Goal: Download file/media

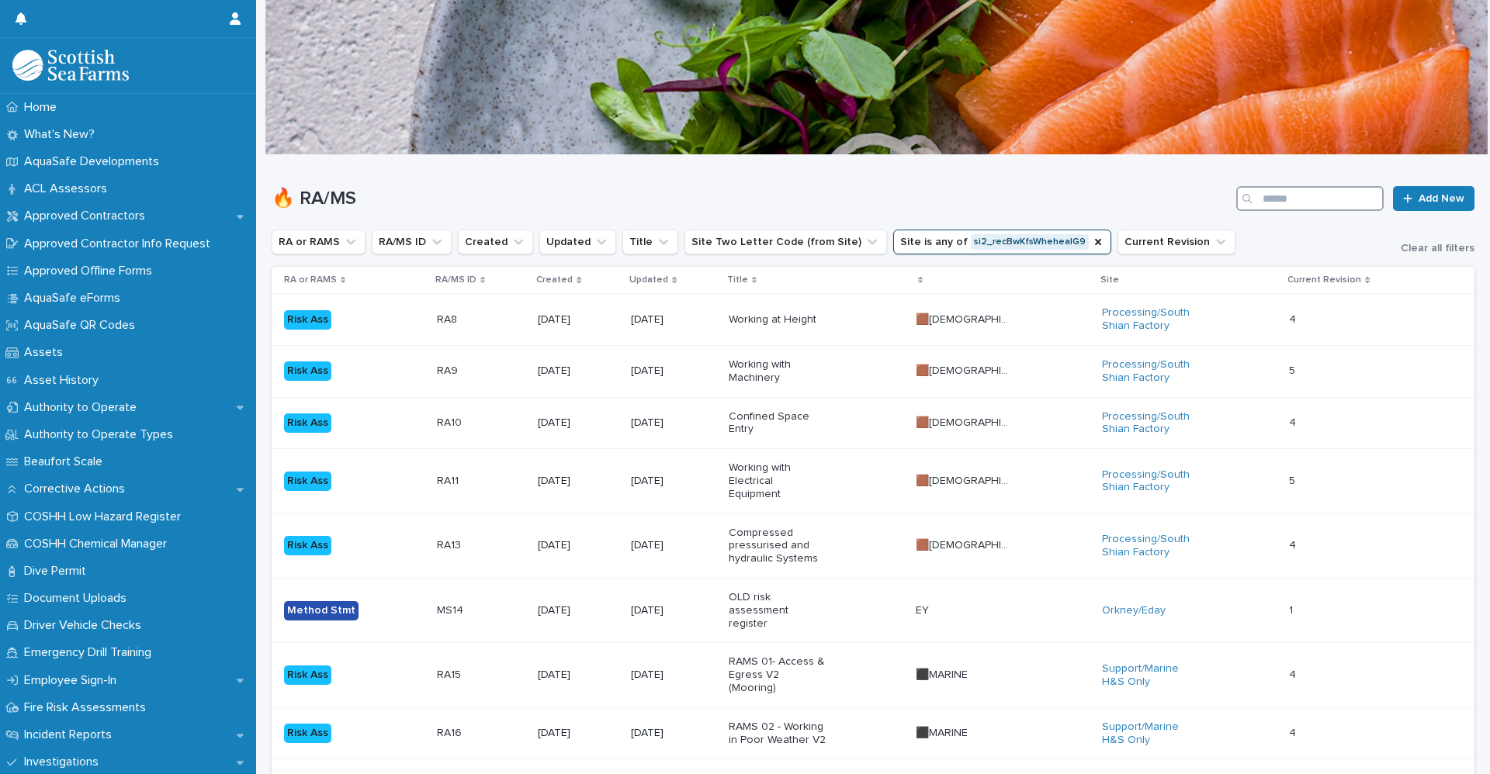
click at [1317, 205] on input "Search" at bounding box center [1309, 198] width 147 height 25
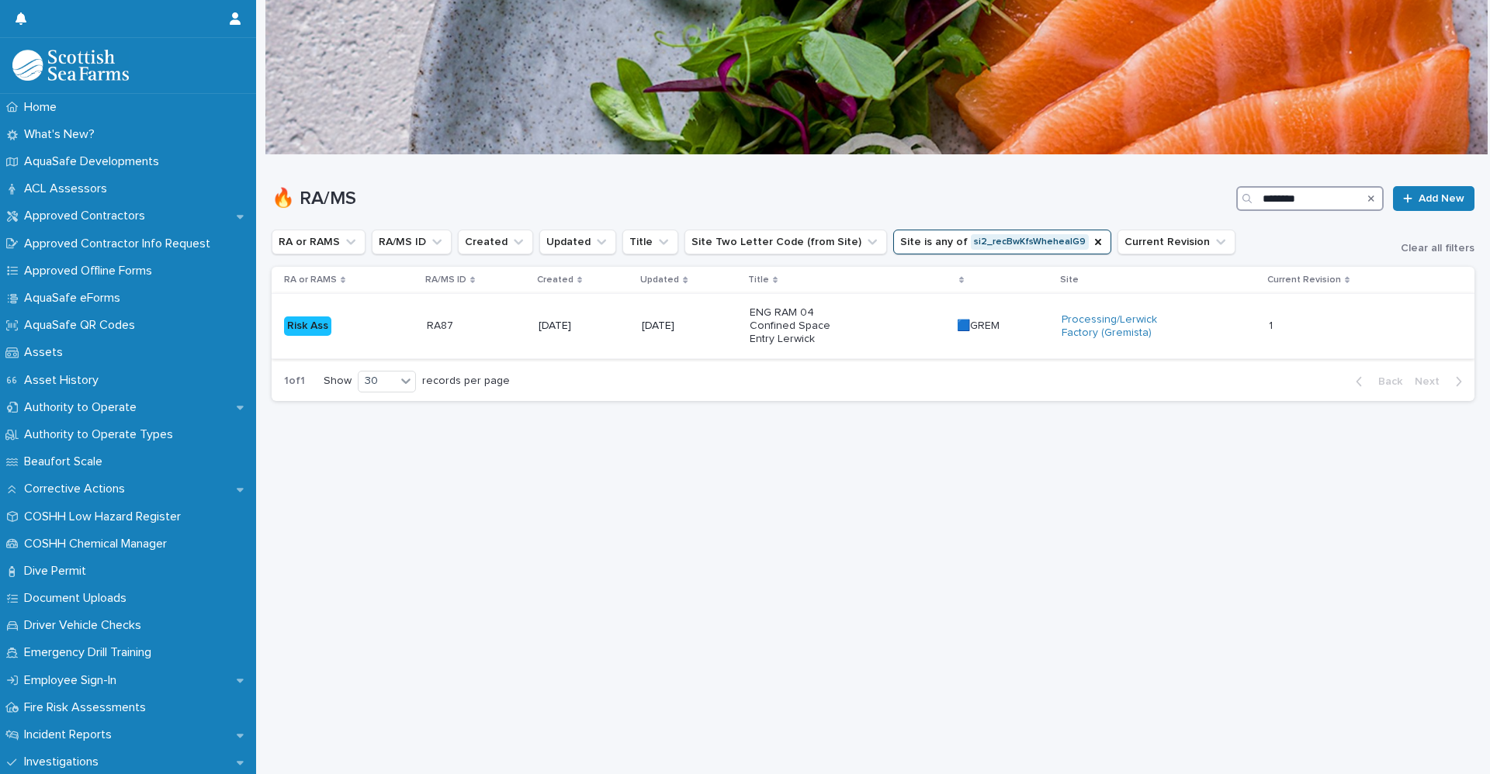
type input "********"
click at [379, 313] on div "Risk Ass" at bounding box center [349, 326] width 130 height 32
click at [1061, 482] on div "Loading... Saving… Loading... Saving… 🔥 RA/MS ******** Add New RA or RAMS RA/MS…" at bounding box center [873, 445] width 1218 height 580
click at [1310, 195] on input "********" at bounding box center [1309, 198] width 147 height 25
click at [1092, 243] on icon "Site" at bounding box center [1098, 242] width 12 height 12
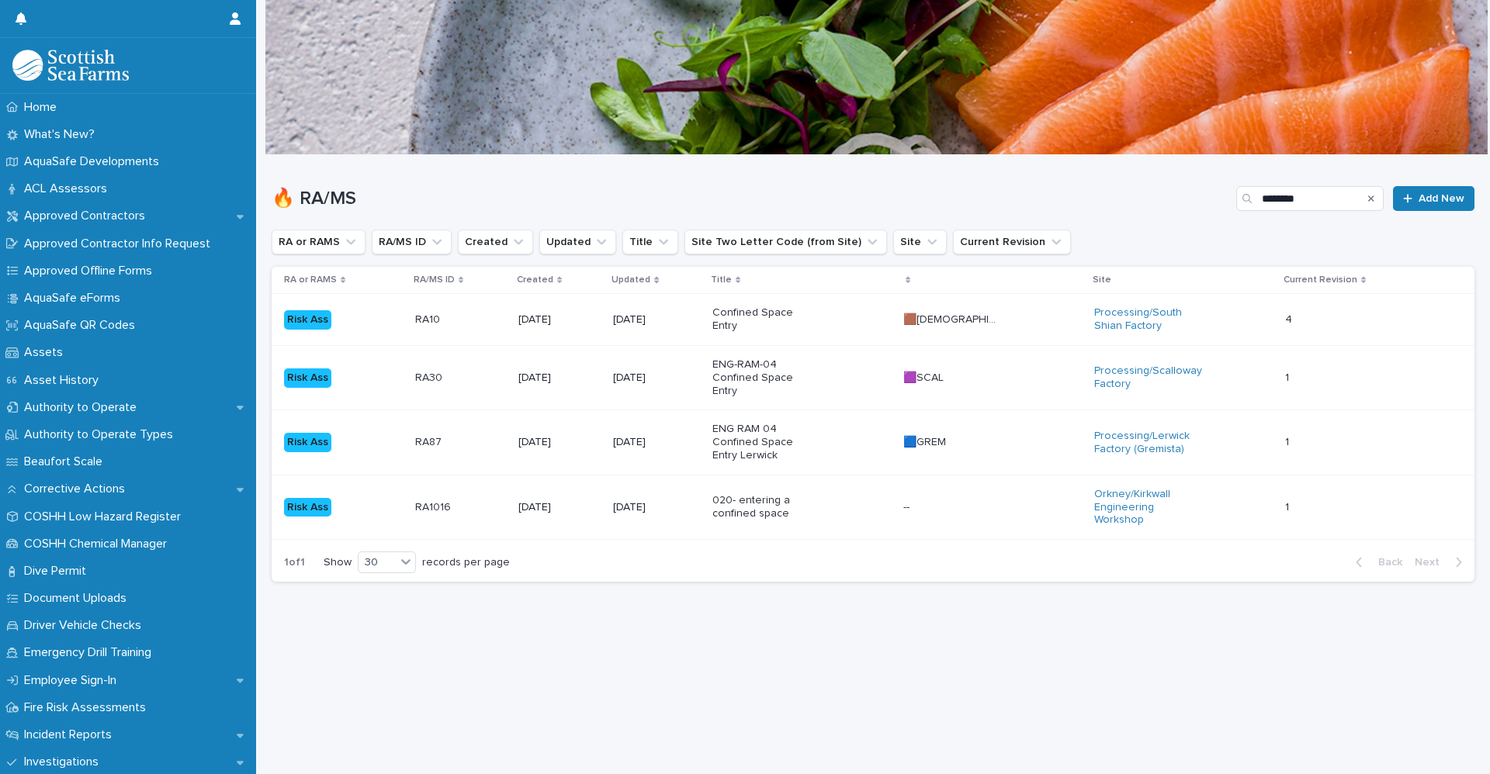
click at [488, 332] on div "RA10 RA10" at bounding box center [460, 320] width 91 height 26
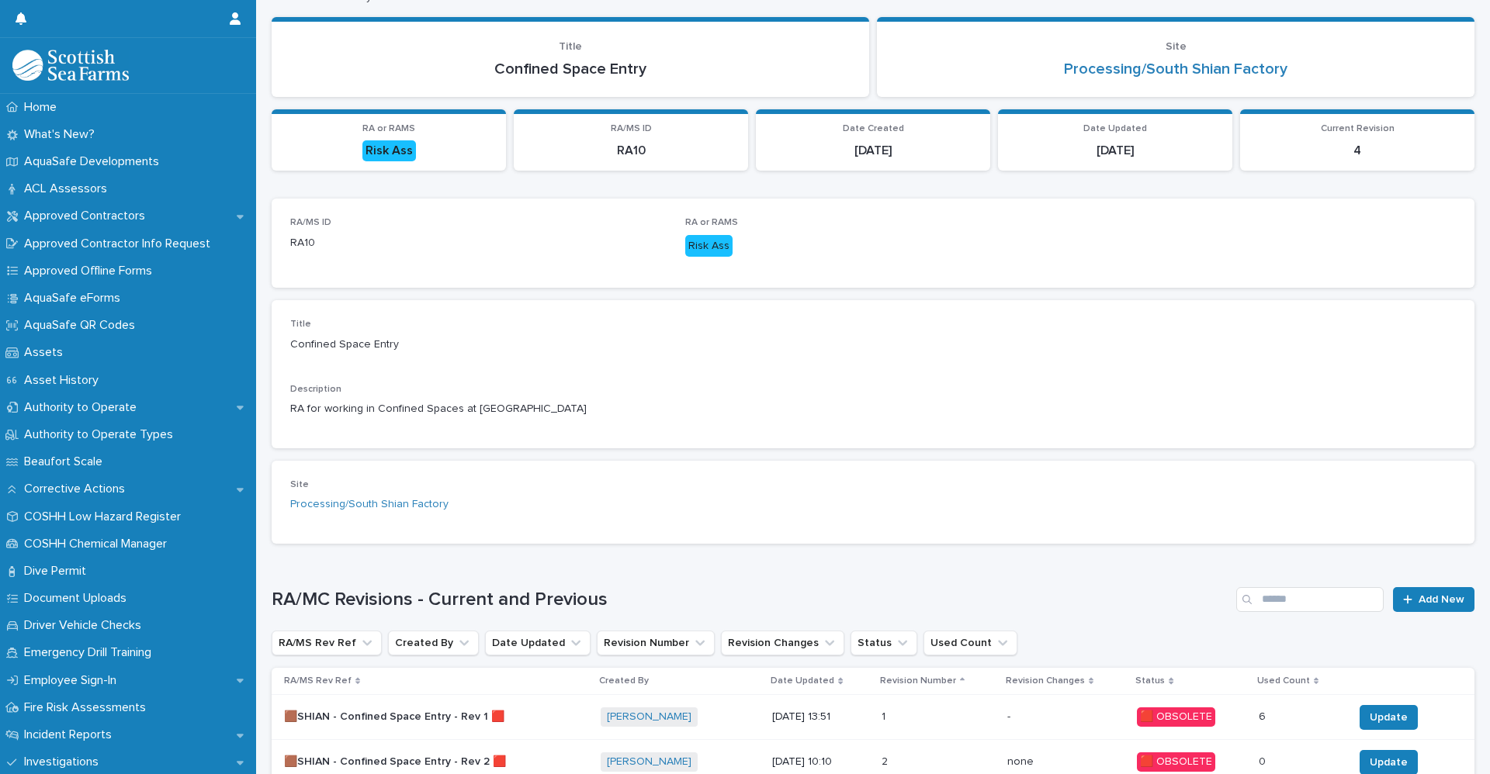
scroll to position [310, 0]
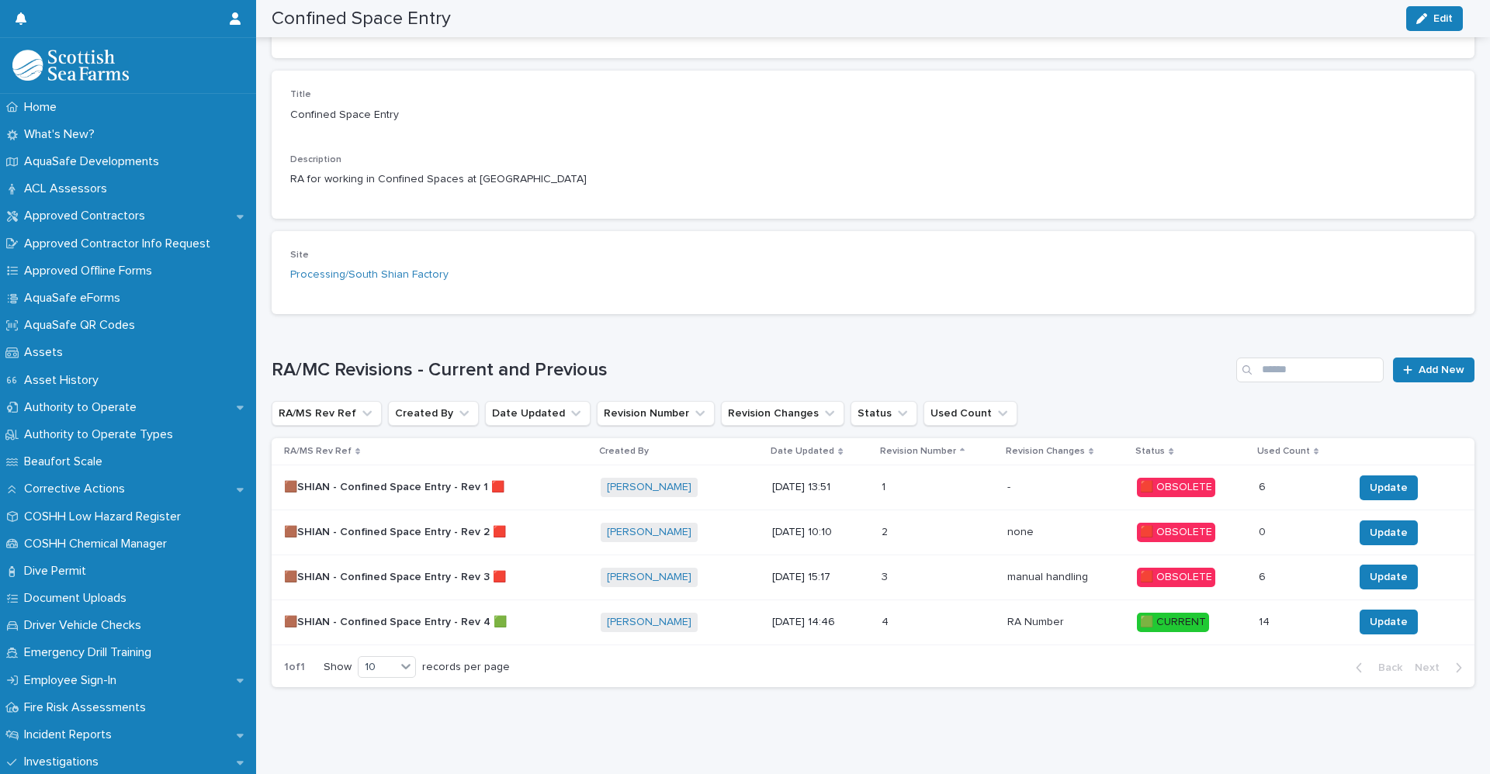
click at [719, 619] on div "[PERSON_NAME] + 0" at bounding box center [680, 622] width 160 height 19
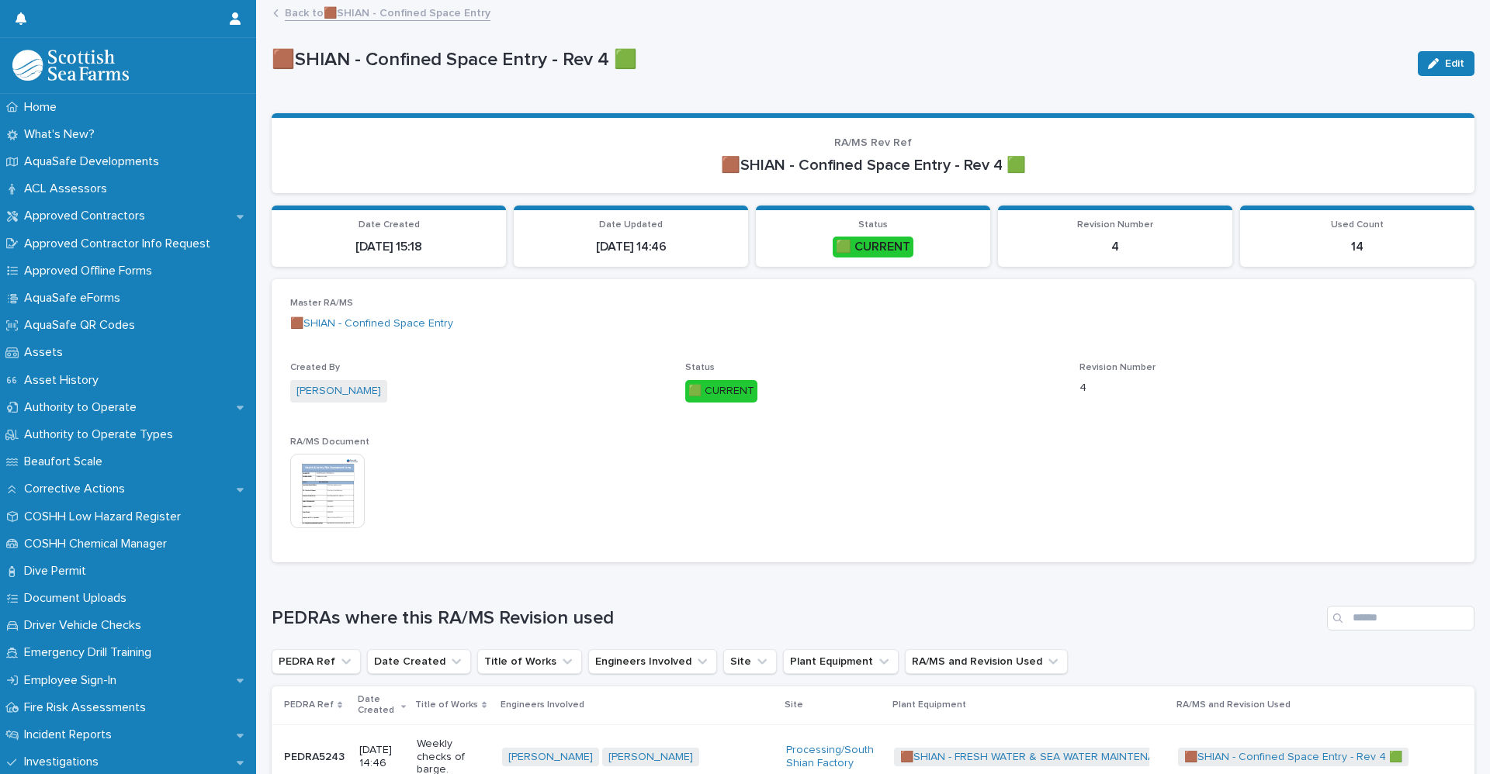
click at [338, 512] on img at bounding box center [327, 491] width 74 height 74
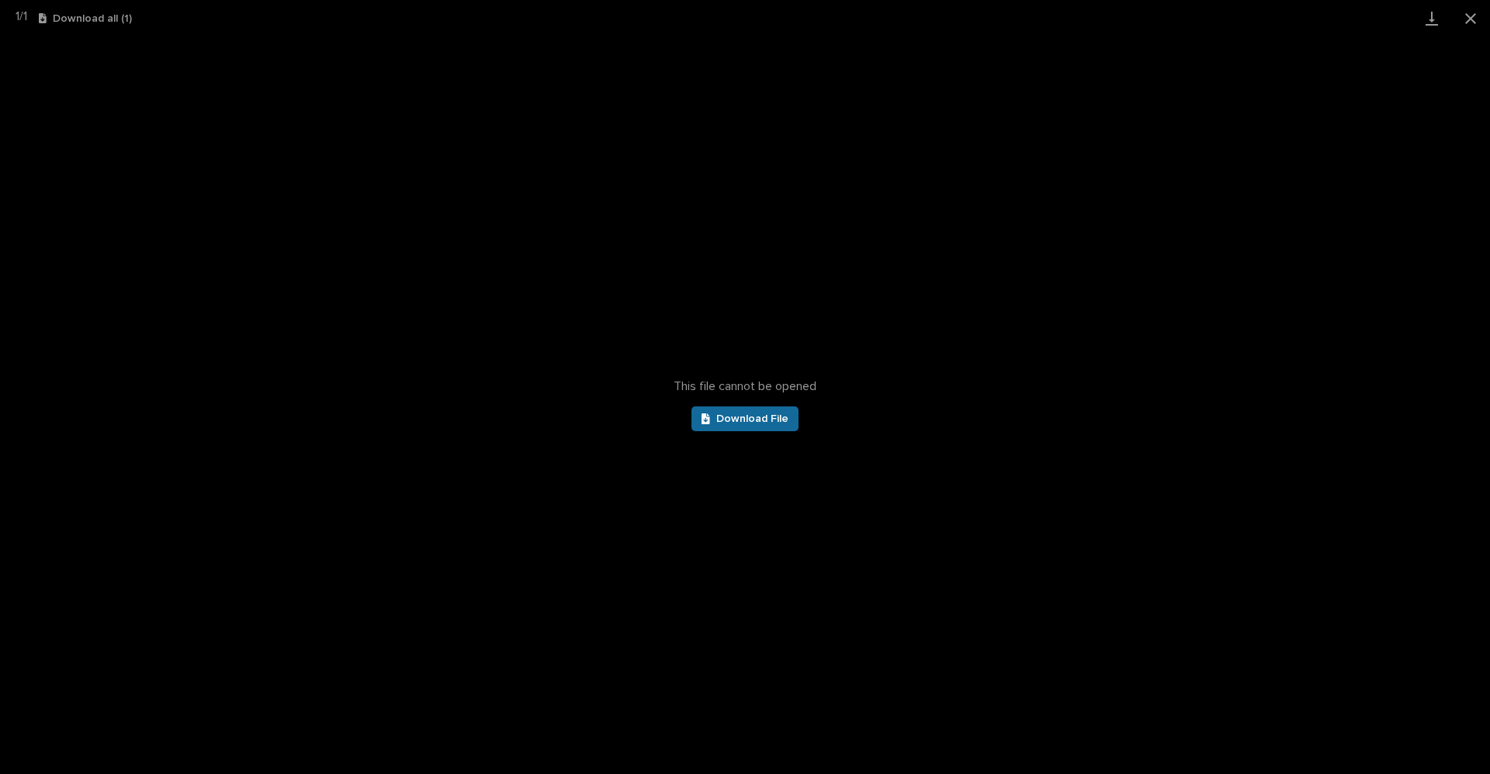
click at [760, 410] on link "Download File" at bounding box center [744, 419] width 107 height 25
click at [864, 131] on div "This file cannot be opened Download File" at bounding box center [745, 405] width 1490 height 738
click at [1186, 10] on div "1 / 1 Download all ( 1 )" at bounding box center [745, 18] width 1490 height 36
click at [1472, 13] on button "Close gallery" at bounding box center [1470, 18] width 39 height 36
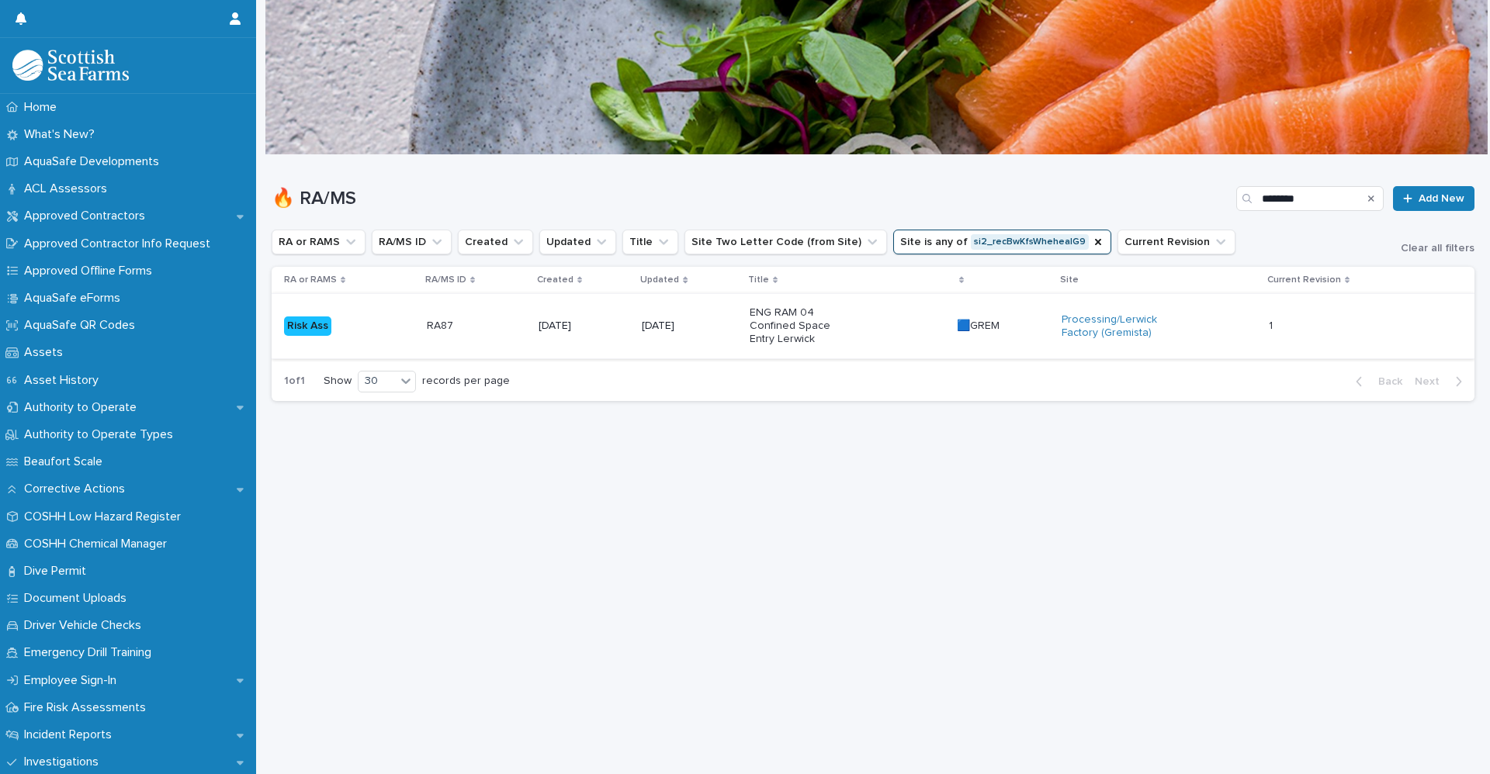
drag, startPoint x: 1362, startPoint y: 199, endPoint x: 1177, endPoint y: 310, distance: 216.1
click at [1368, 199] on icon "Search" at bounding box center [1371, 198] width 6 height 9
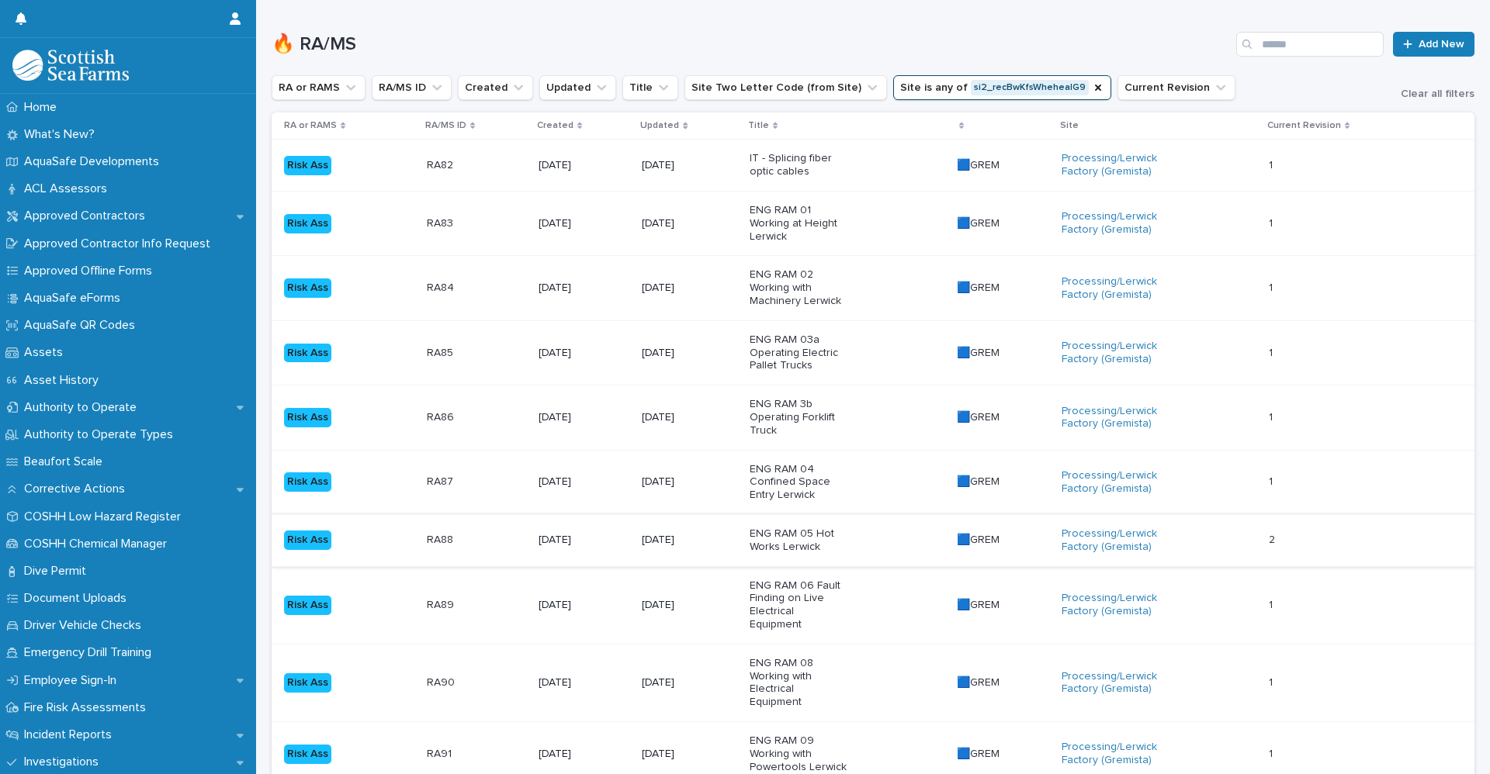
scroll to position [155, 0]
click at [441, 546] on p "RA88" at bounding box center [441, 538] width 29 height 16
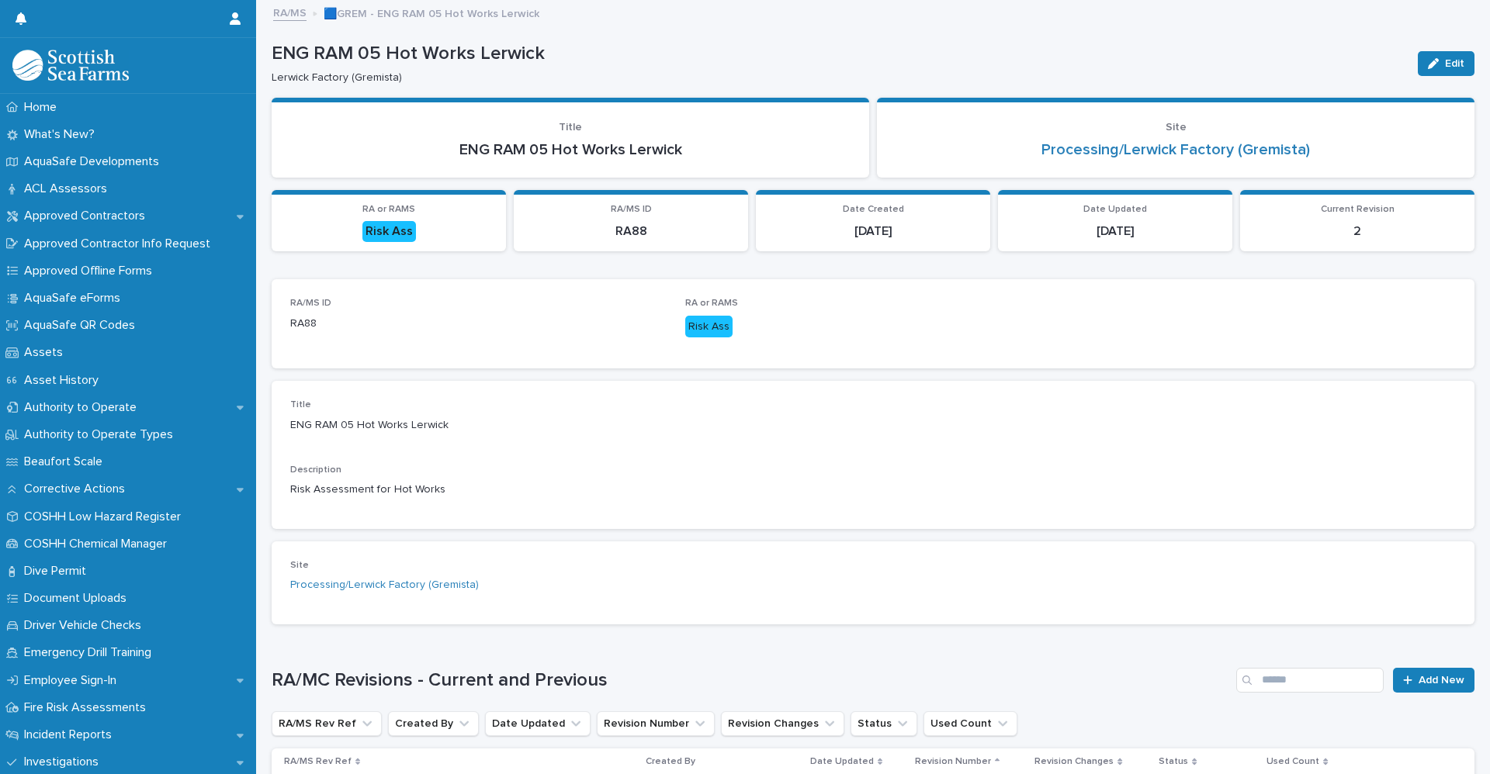
scroll to position [190, 0]
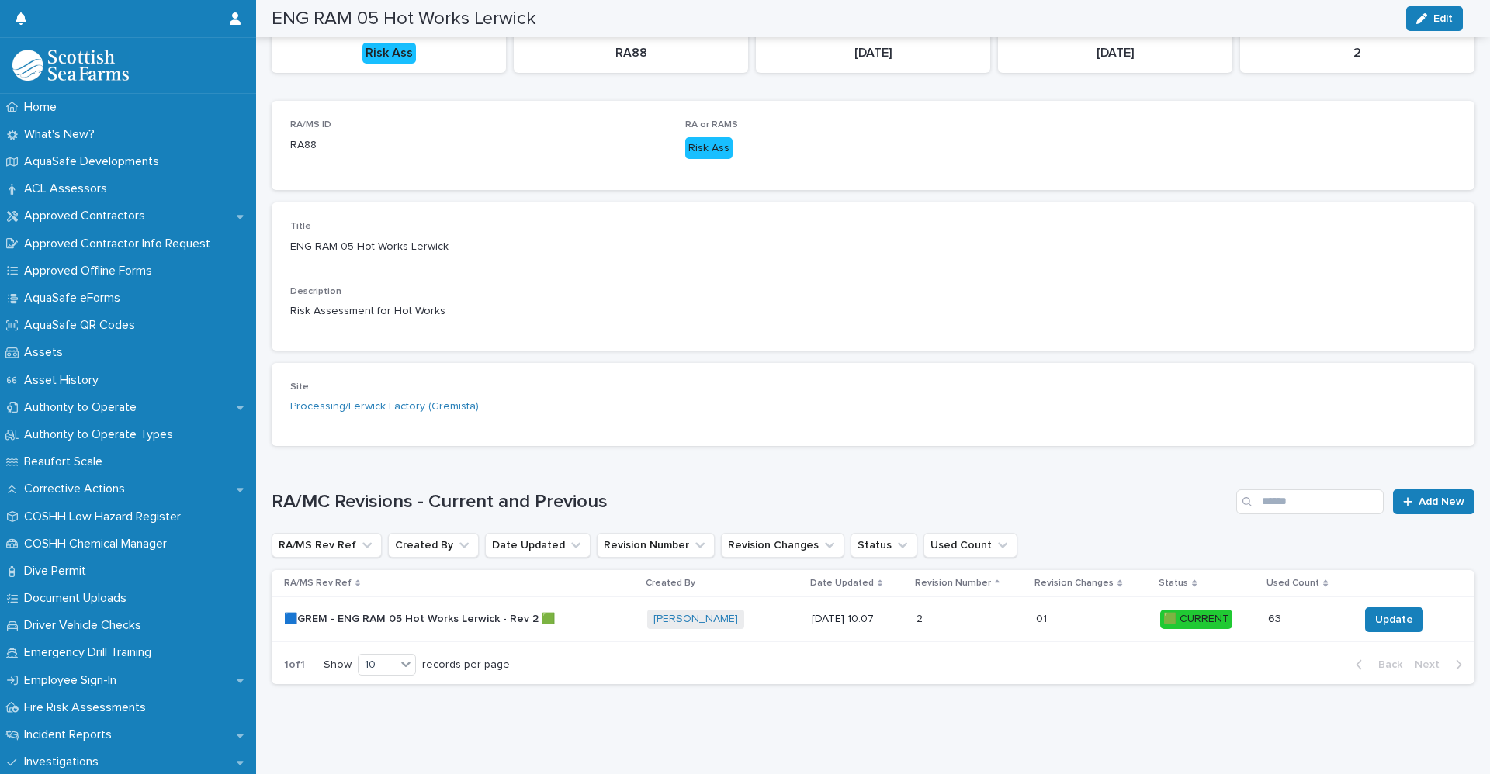
click at [360, 610] on p "🟦GREM - ENG RAM 05 Hot Works Lerwick - Rev 2 🟩" at bounding box center [421, 618] width 274 height 16
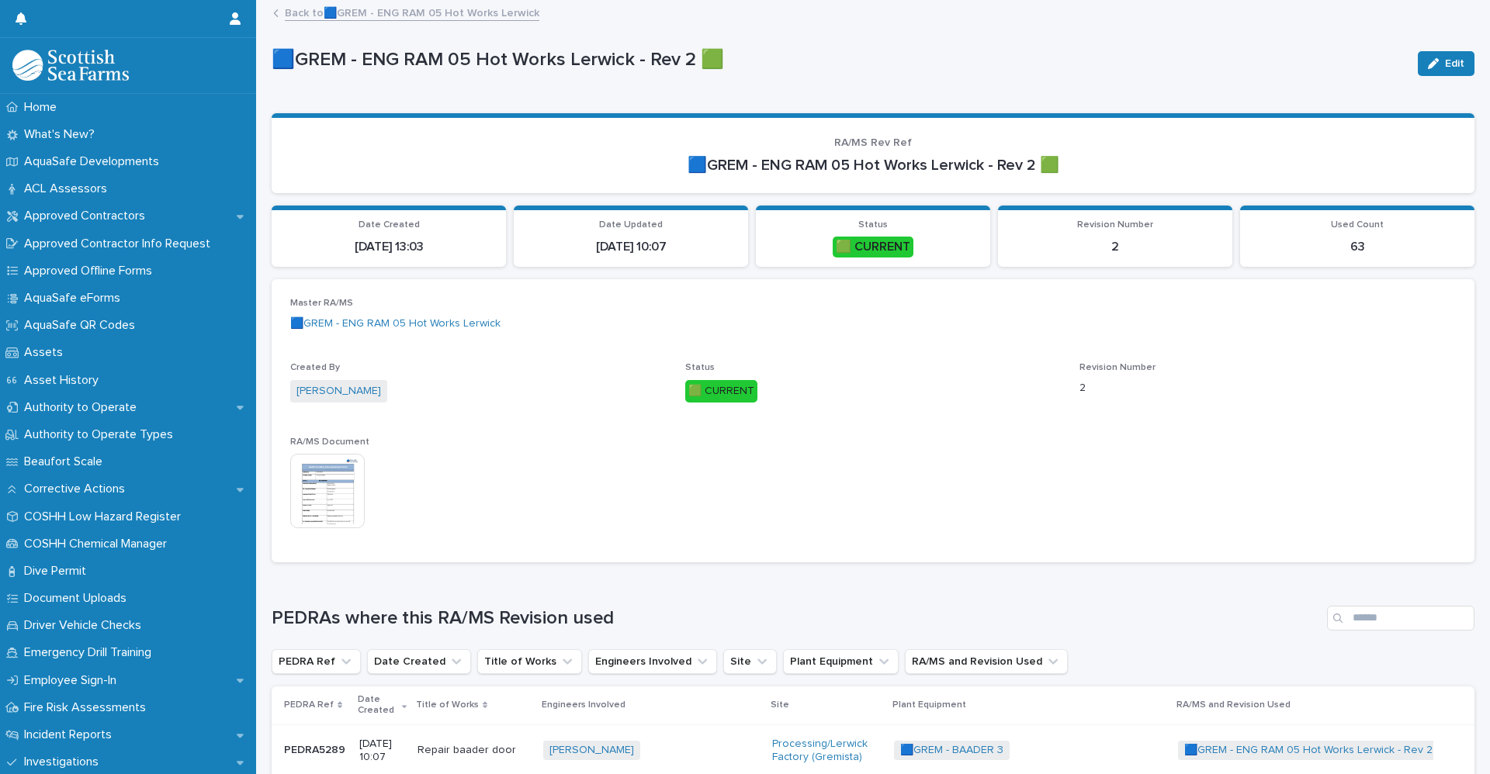
click at [328, 502] on img at bounding box center [327, 491] width 74 height 74
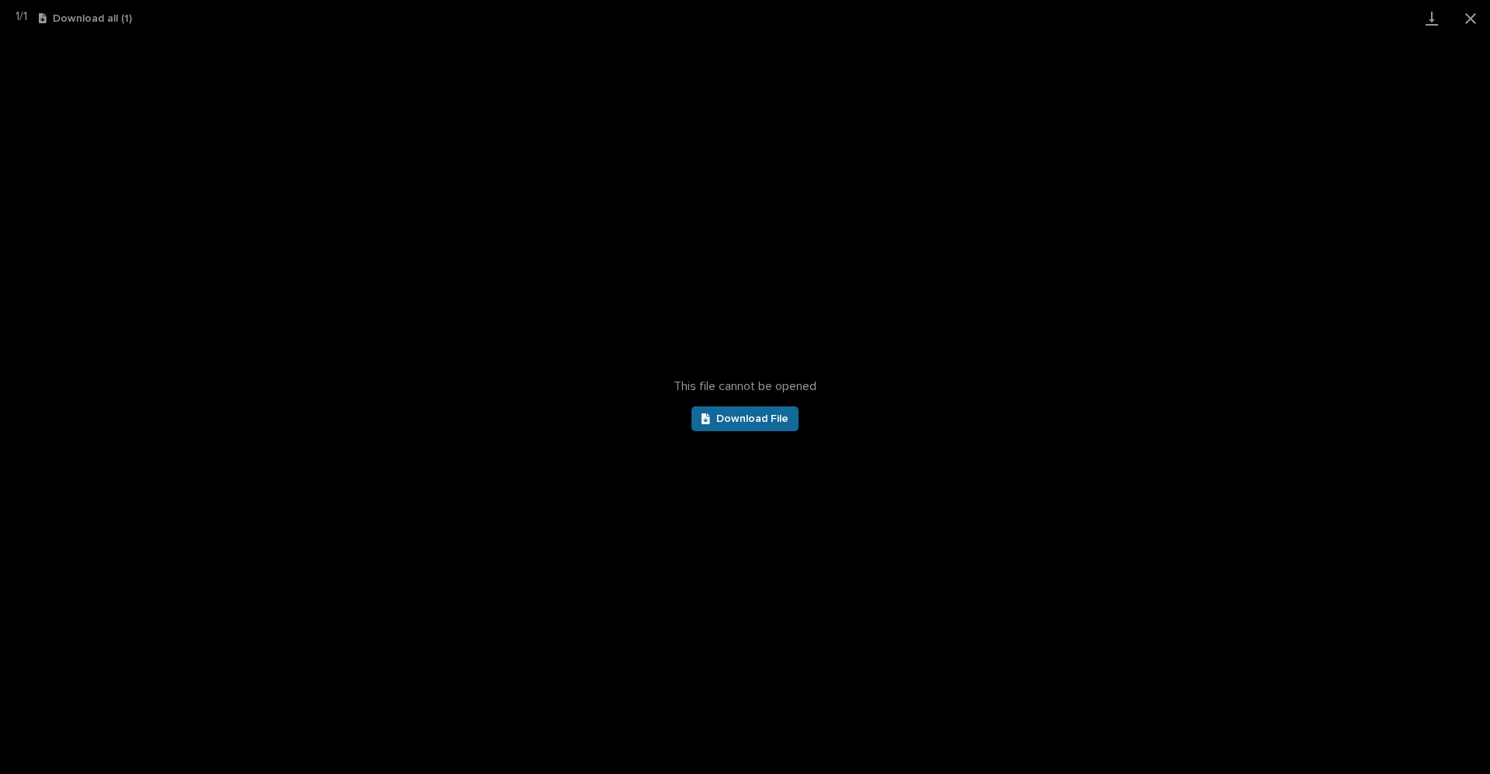
click at [742, 417] on span "Download File" at bounding box center [752, 419] width 72 height 11
click at [1472, 17] on button "Close gallery" at bounding box center [1470, 18] width 39 height 36
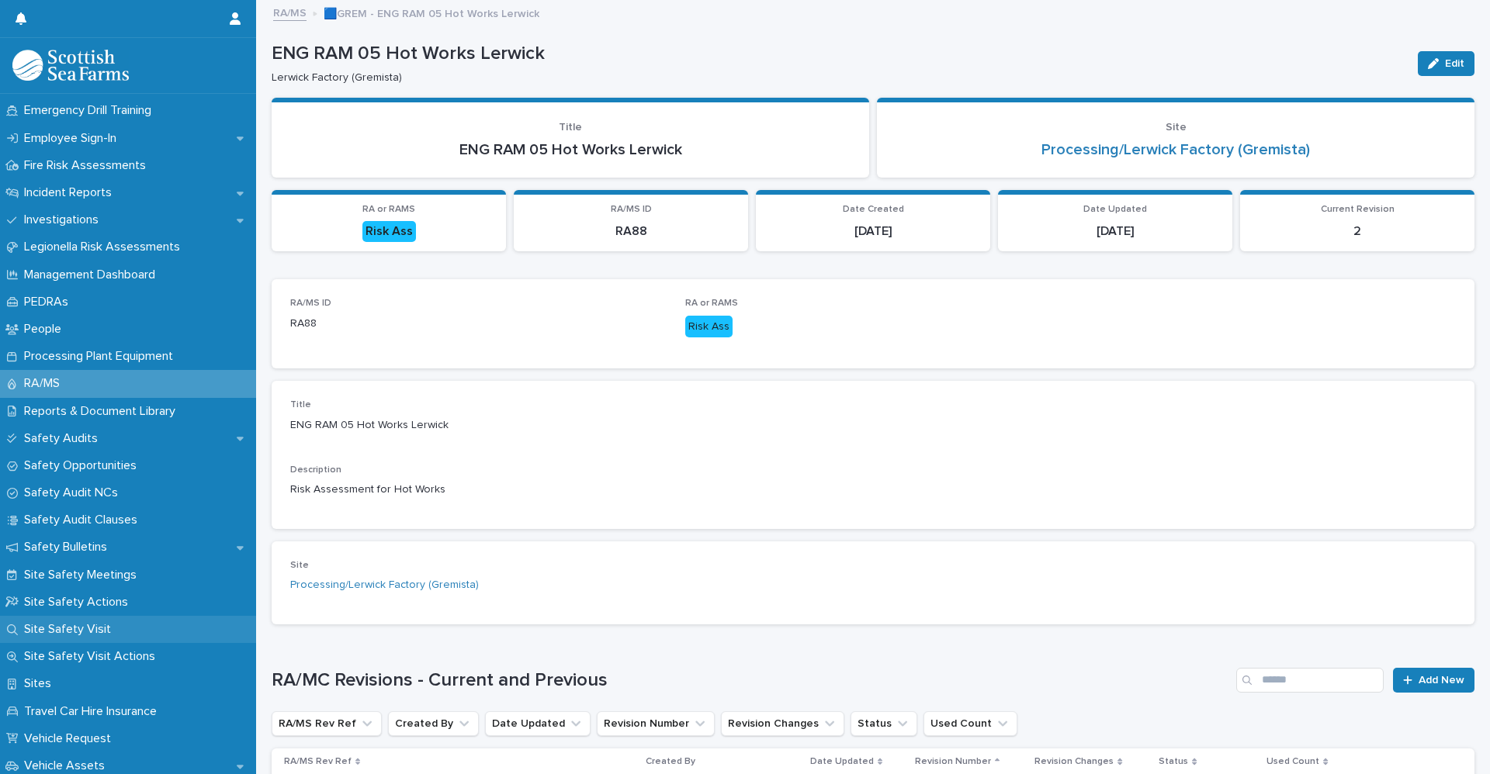
scroll to position [543, 0]
click at [64, 384] on p "RA/MS" at bounding box center [45, 383] width 54 height 15
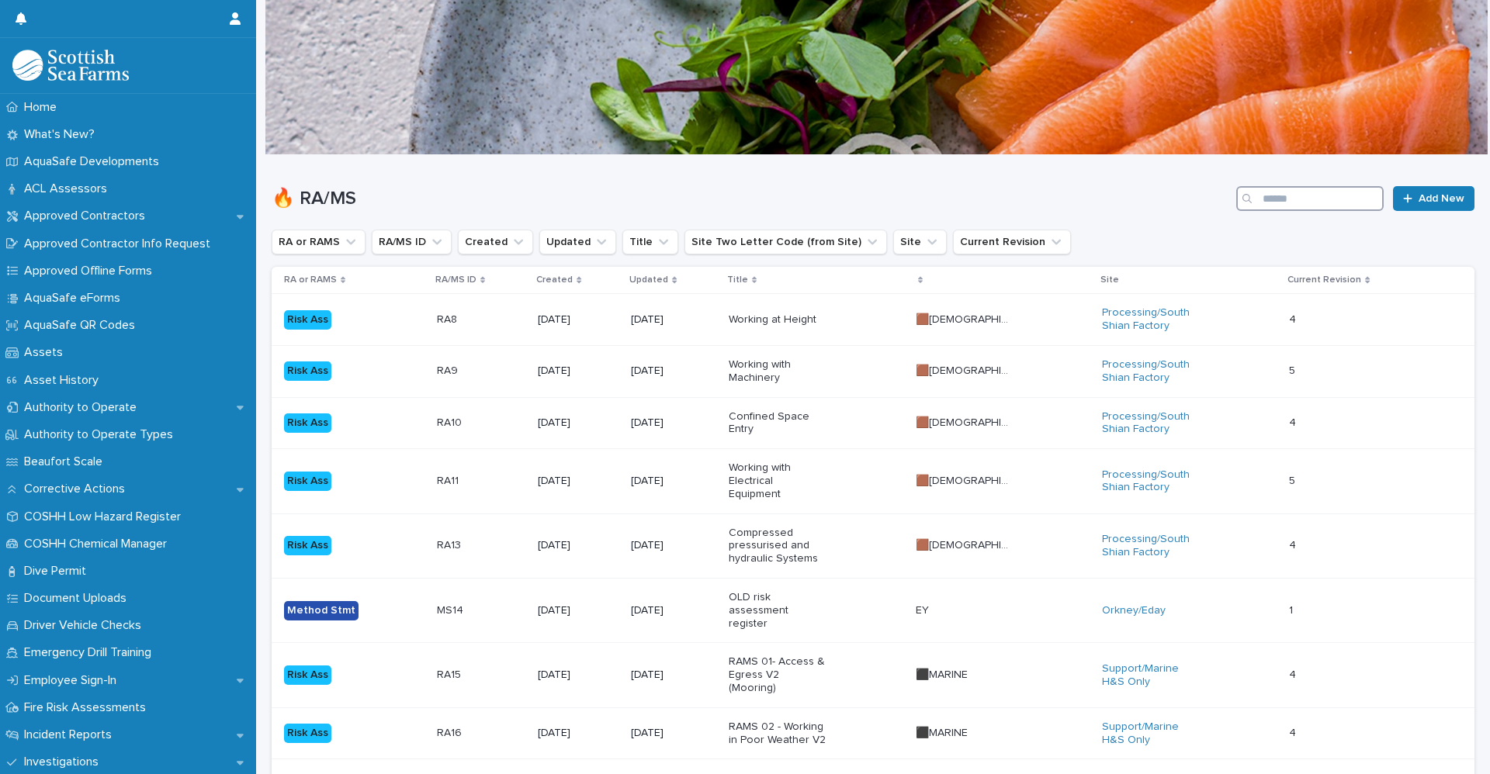
click at [1333, 196] on input "Search" at bounding box center [1309, 198] width 147 height 25
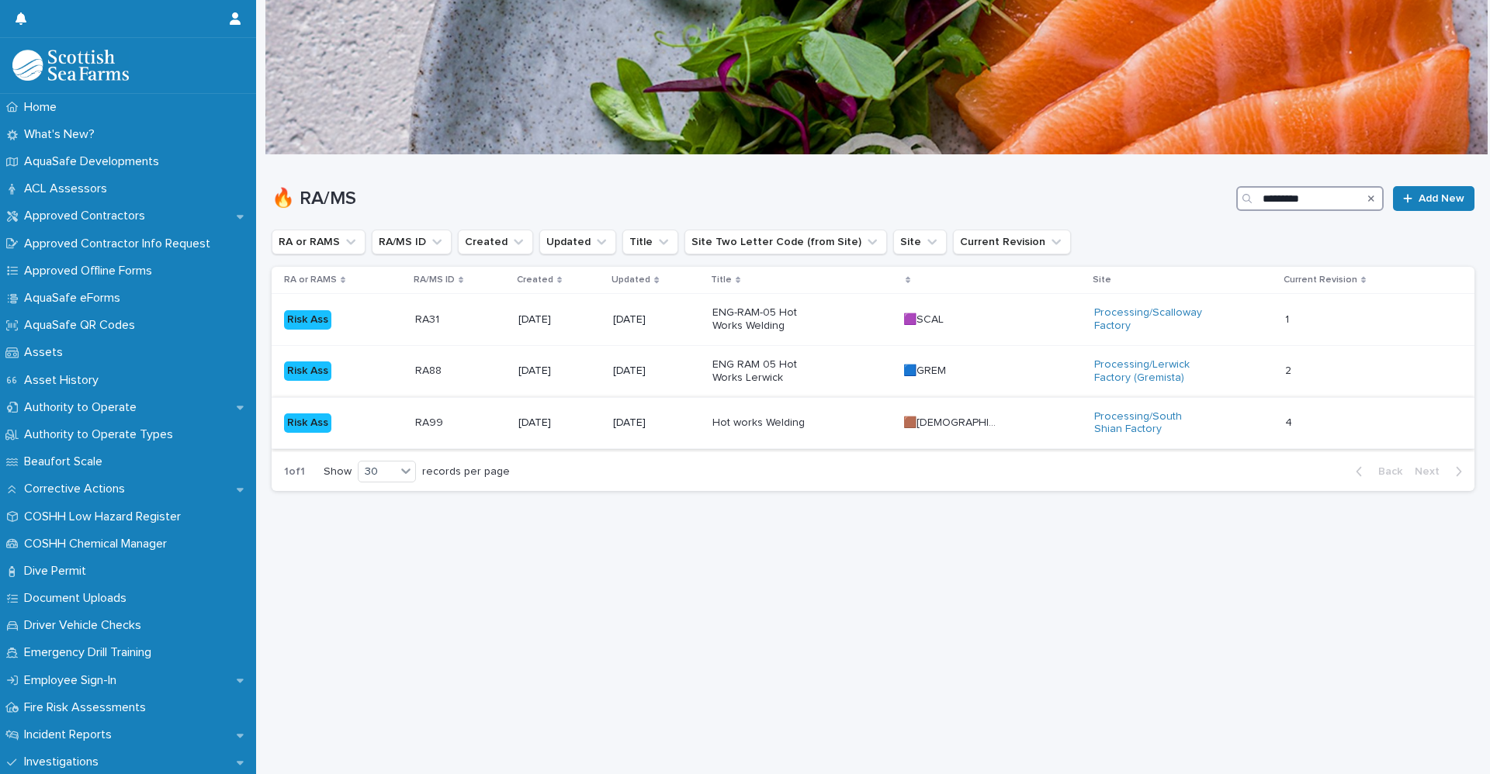
type input "*********"
click at [396, 416] on div "Risk Ass" at bounding box center [343, 423] width 119 height 32
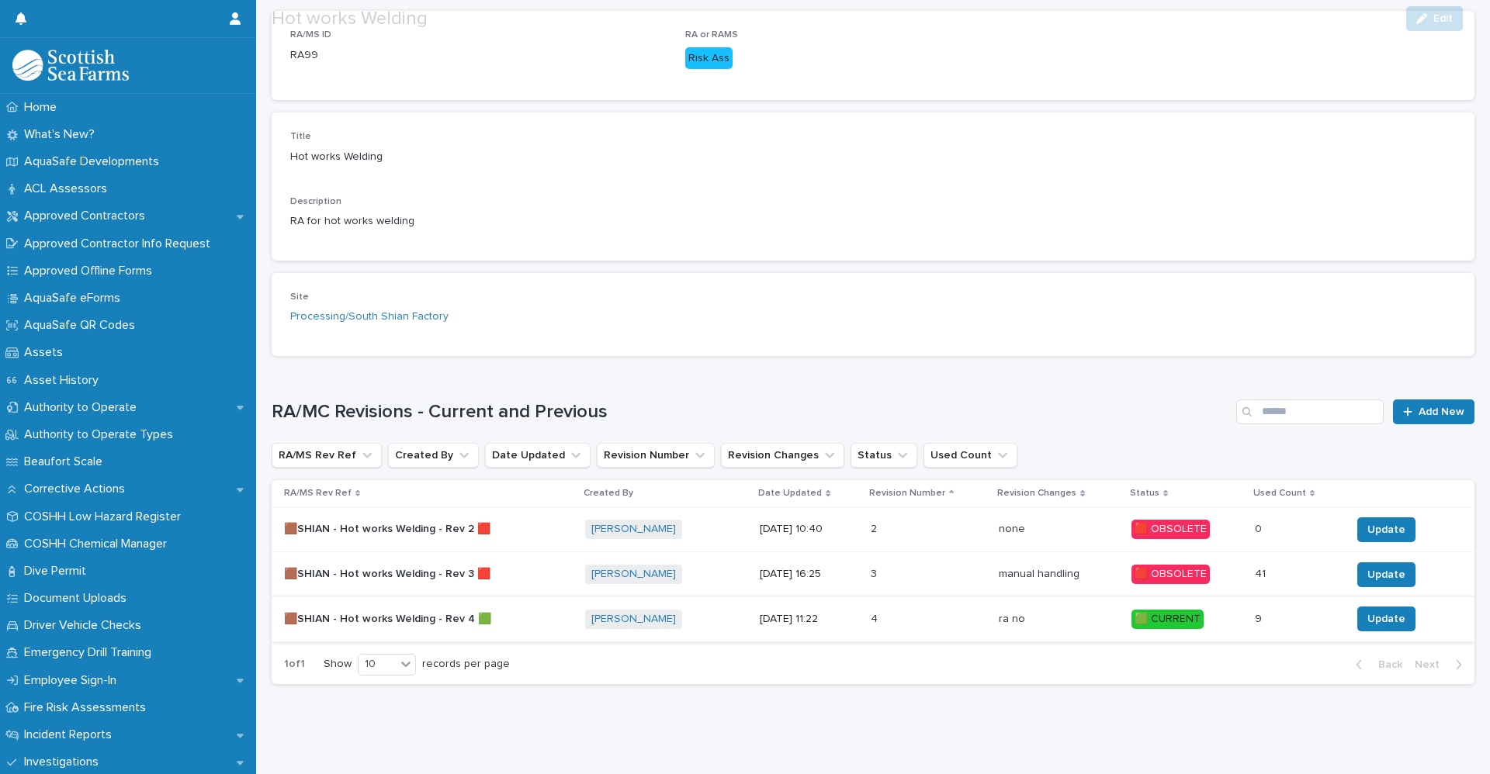
scroll to position [280, 0]
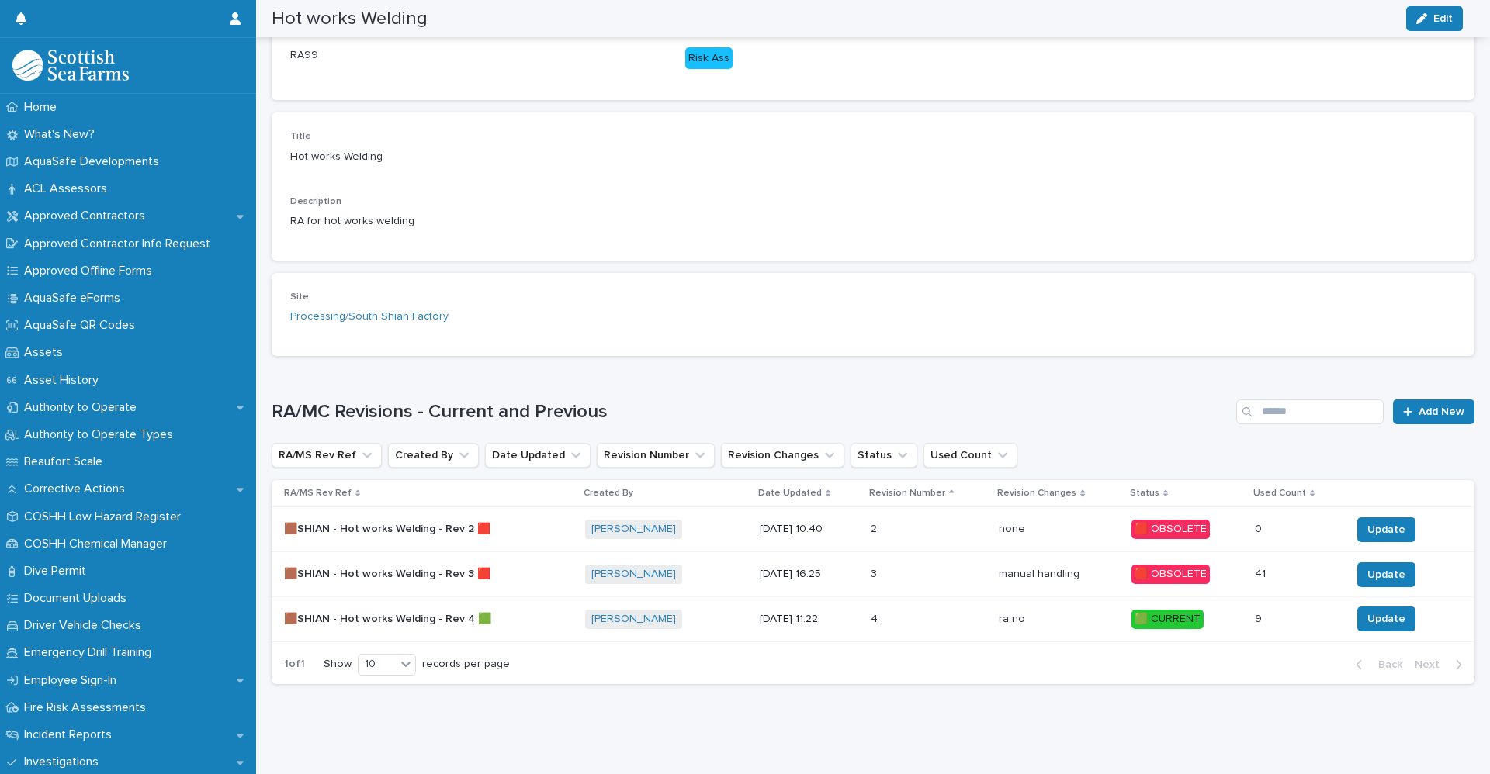
click at [428, 610] on p "🟫SHIAN - Hot works Welding - Rev 4 🟩" at bounding box center [389, 618] width 210 height 16
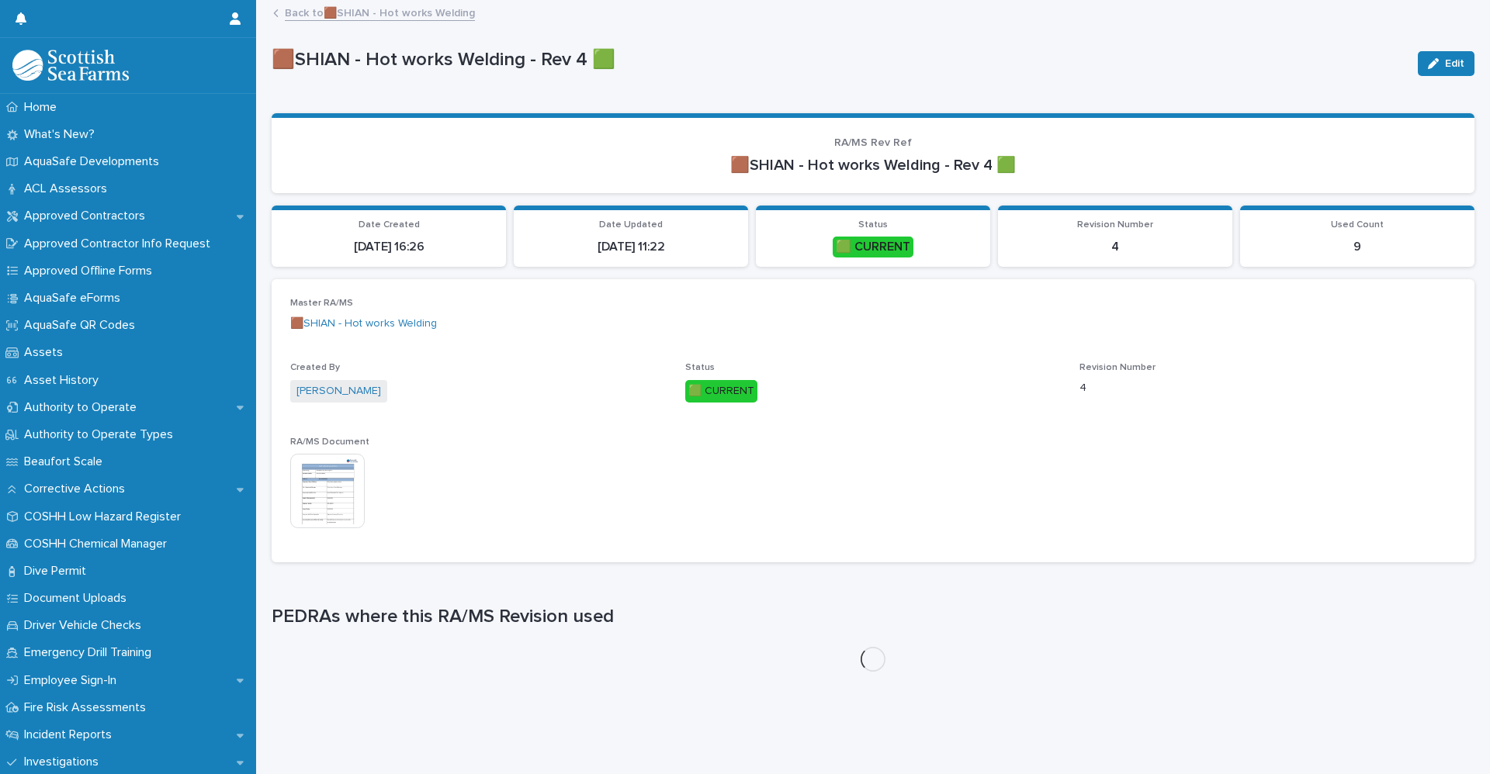
click at [324, 486] on img at bounding box center [327, 491] width 74 height 74
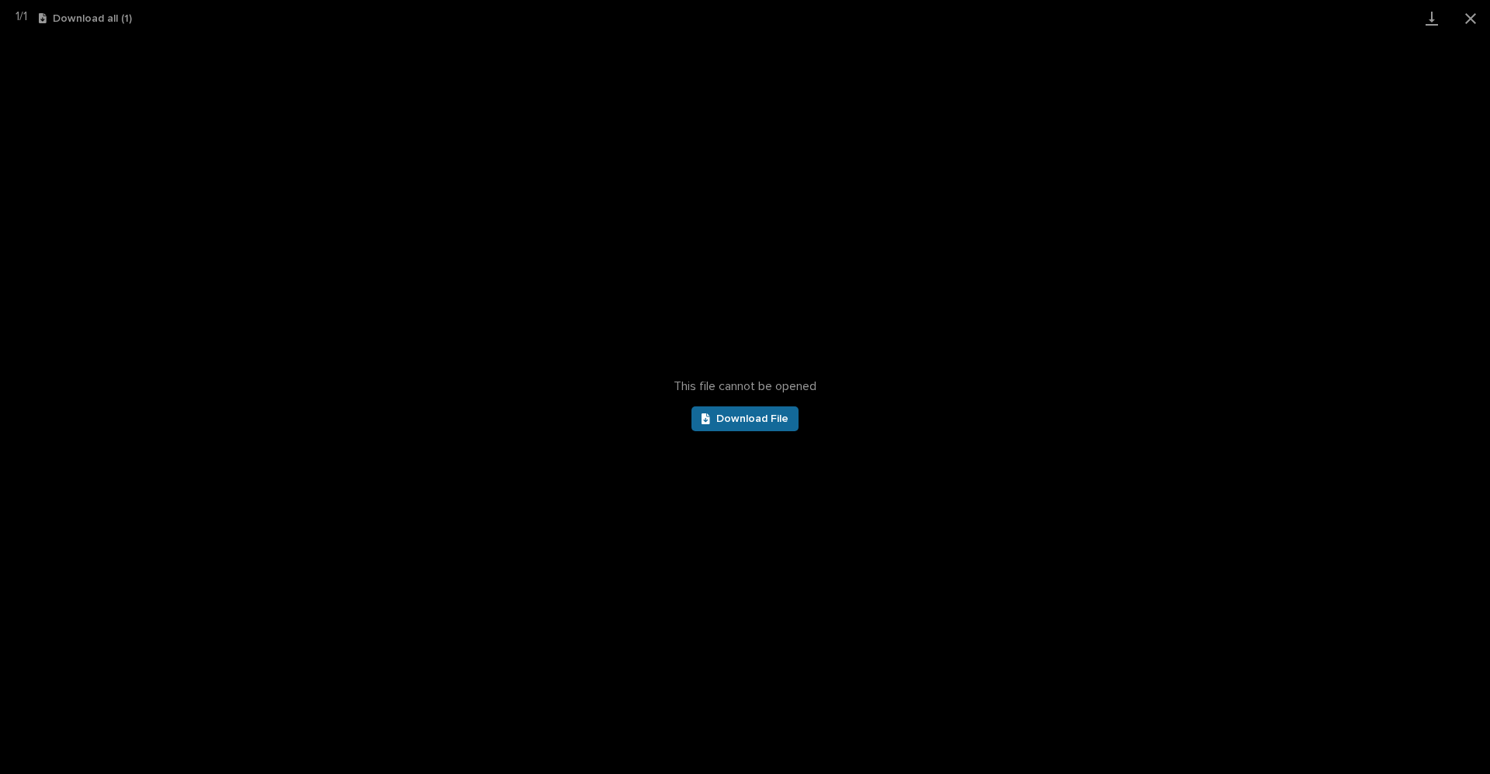
click at [767, 427] on link "Download File" at bounding box center [744, 419] width 107 height 25
click at [1466, 9] on button "Close gallery" at bounding box center [1470, 18] width 39 height 36
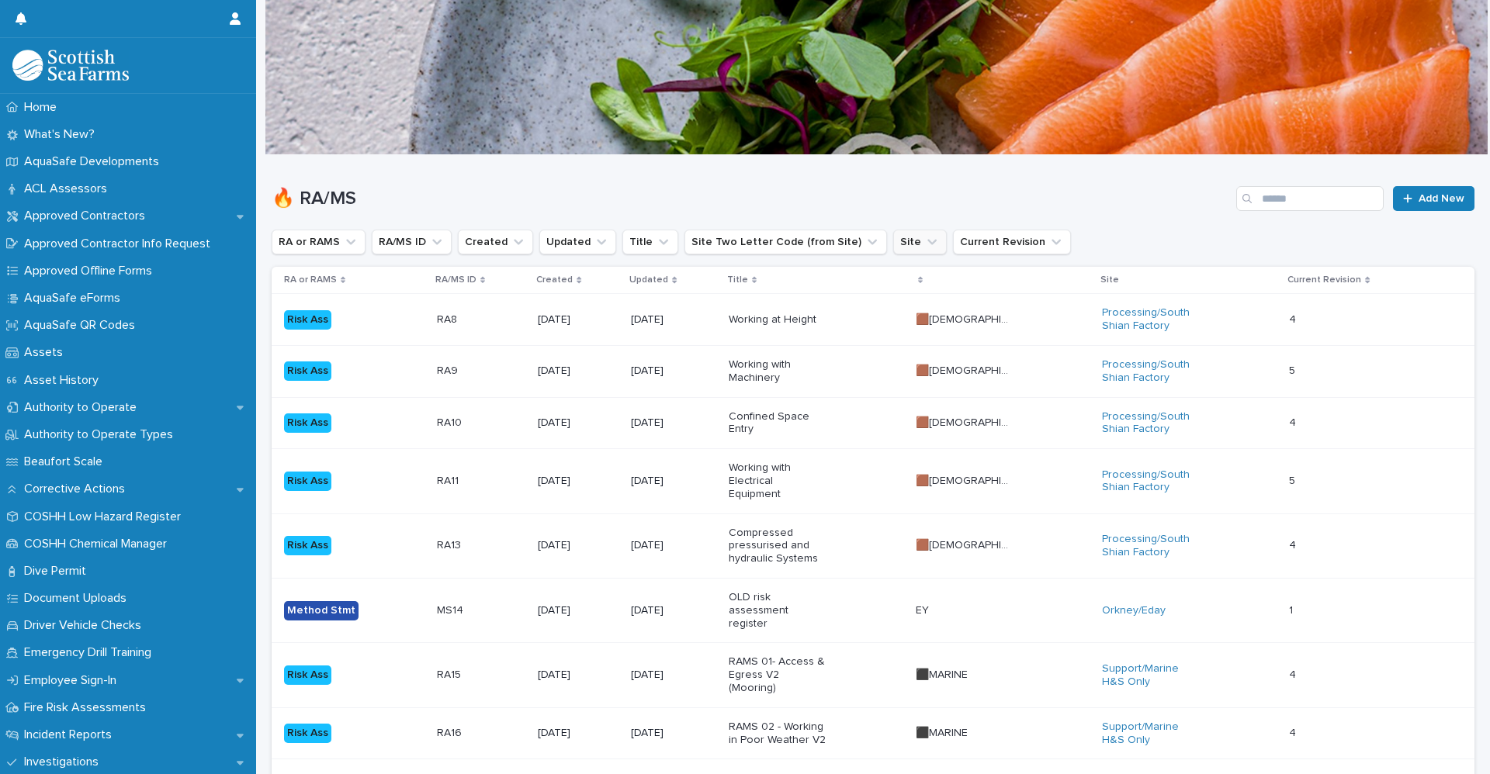
click at [893, 230] on button "Site" at bounding box center [920, 242] width 54 height 25
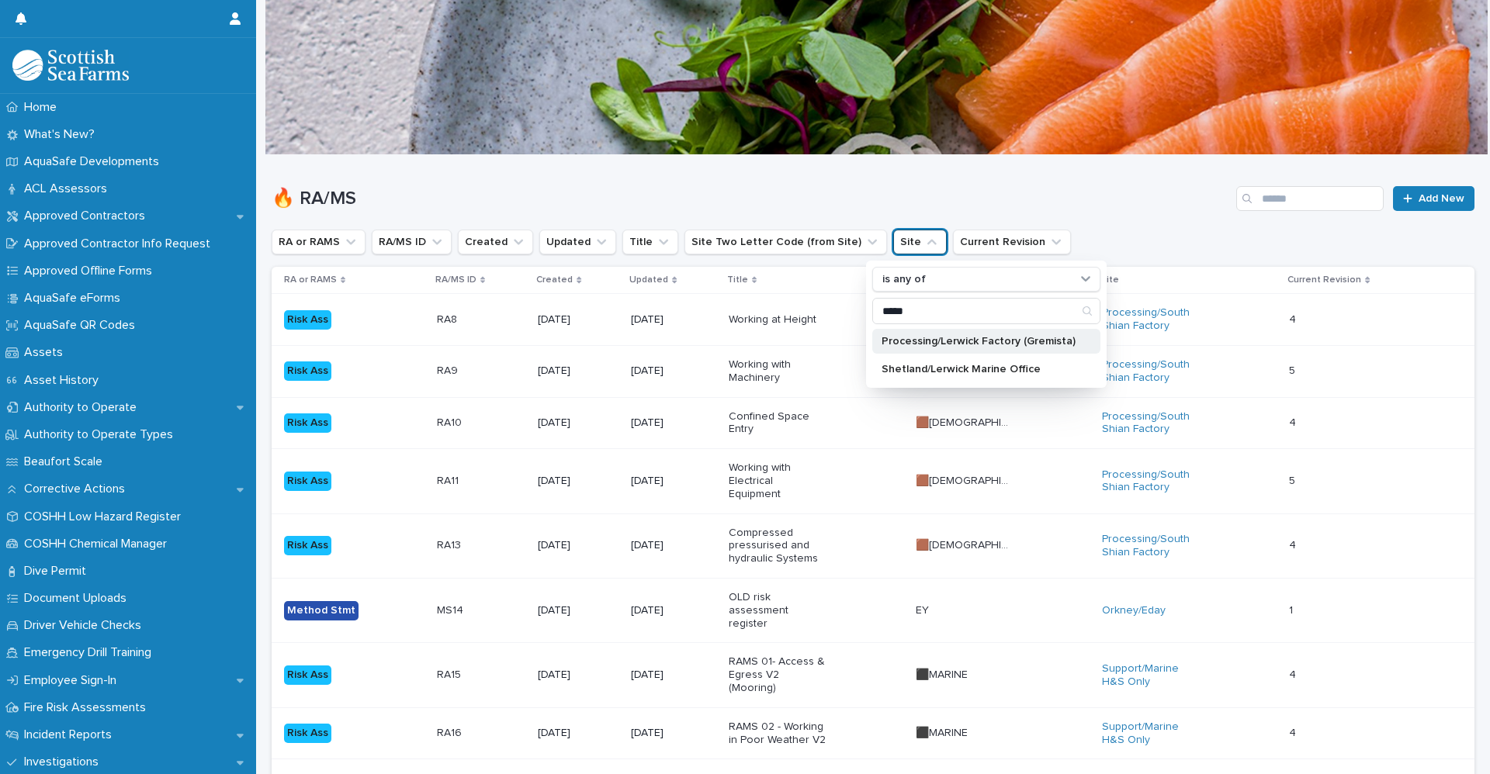
type input "*****"
click at [952, 351] on div "Processing/Lerwick Factory (Gremista)" at bounding box center [986, 341] width 228 height 25
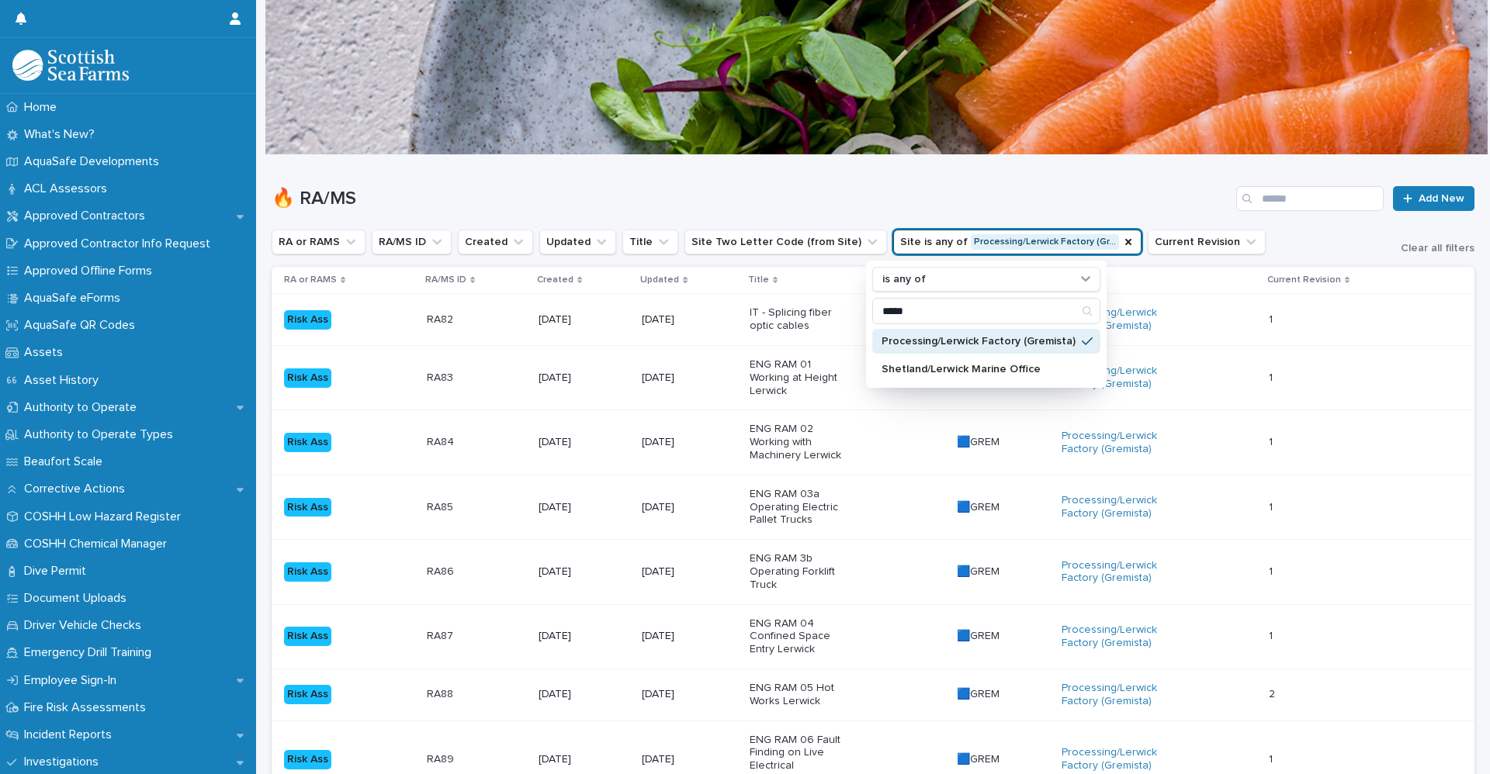
click at [1021, 179] on div "🔥 RA/MS Add New" at bounding box center [873, 192] width 1203 height 74
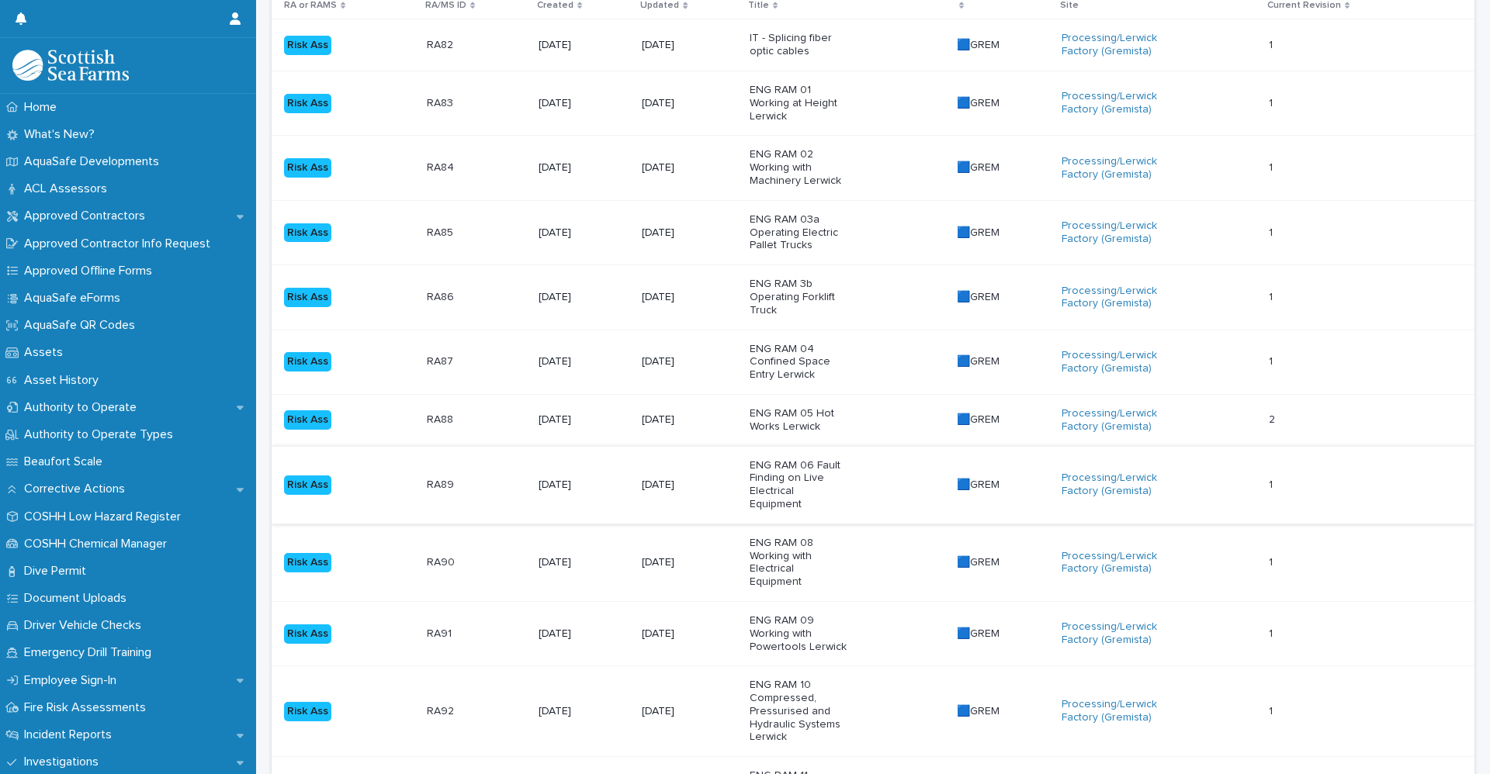
scroll to position [310, 0]
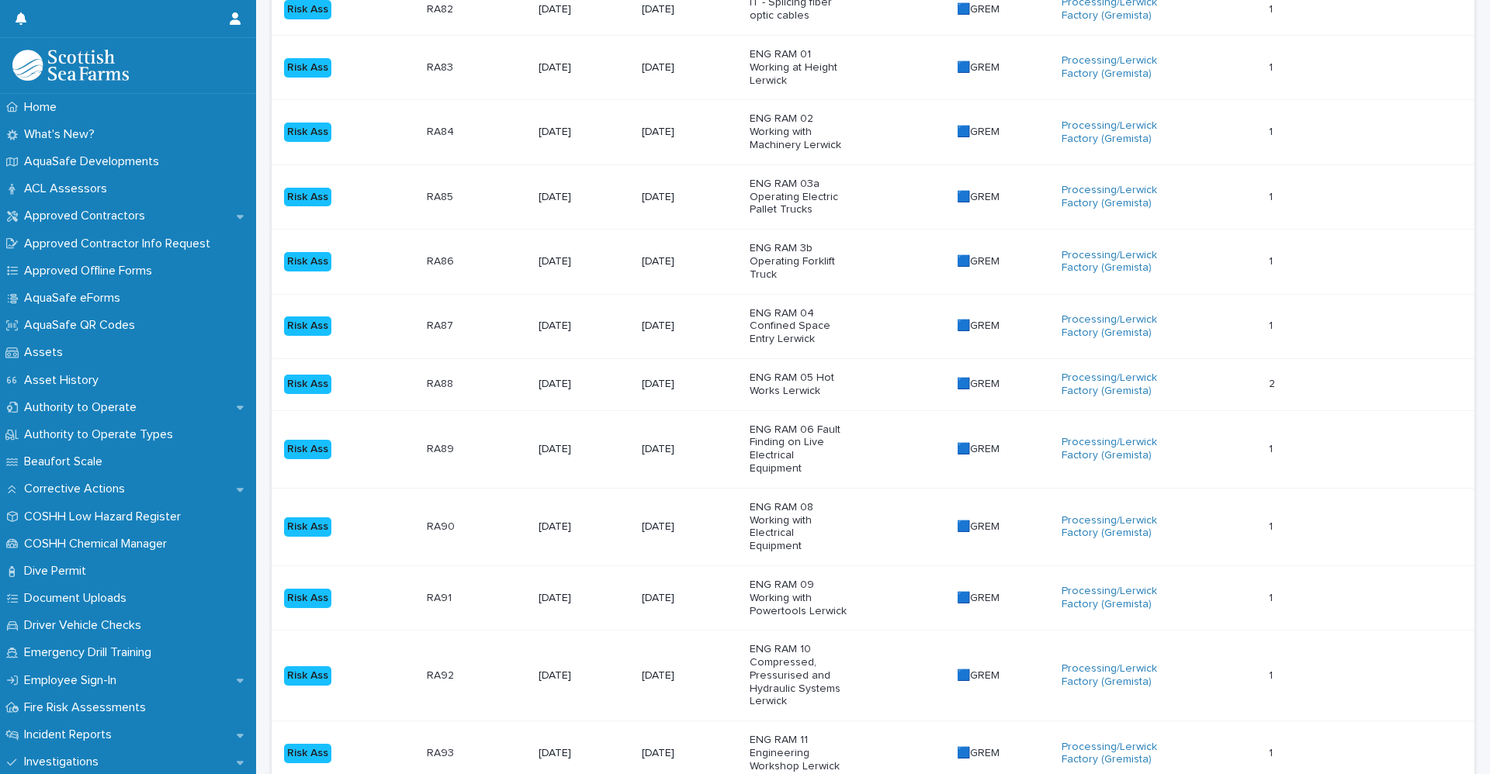
click at [447, 440] on p "RA89" at bounding box center [442, 448] width 30 height 16
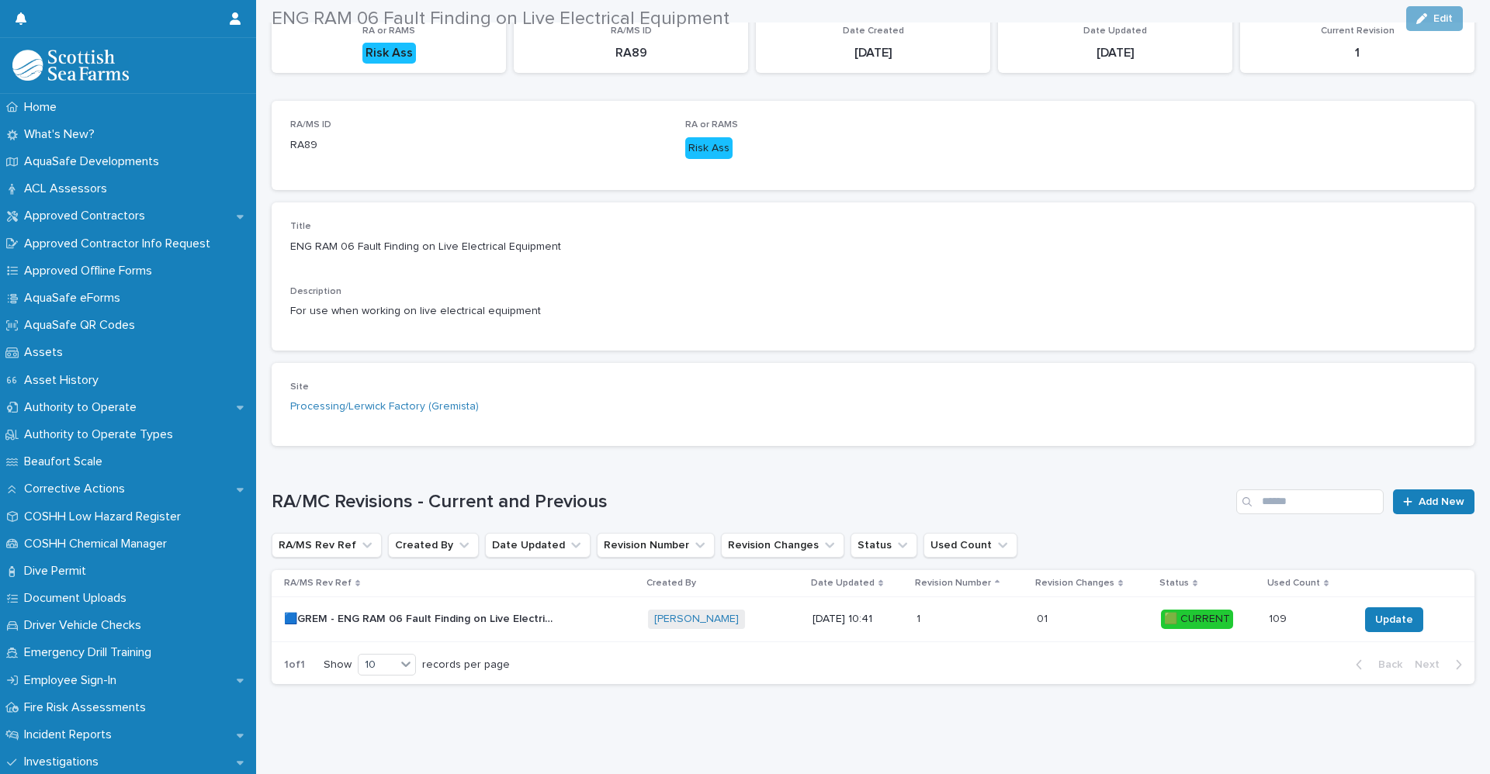
scroll to position [190, 0]
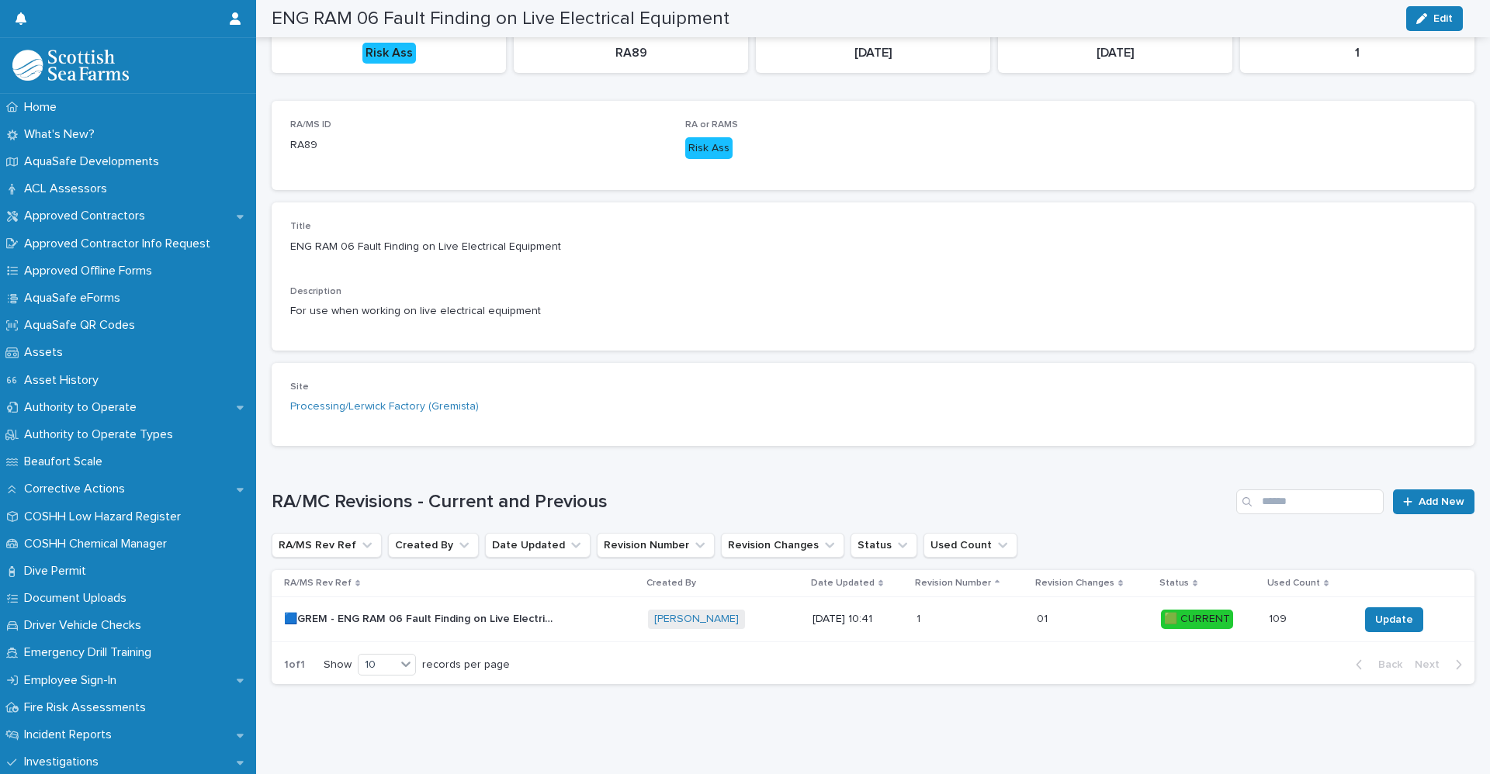
click at [511, 610] on p "🟦GREM - ENG RAM 06 Fault Finding on Live Electrical Equipment - Rev 1 🟩" at bounding box center [421, 618] width 275 height 16
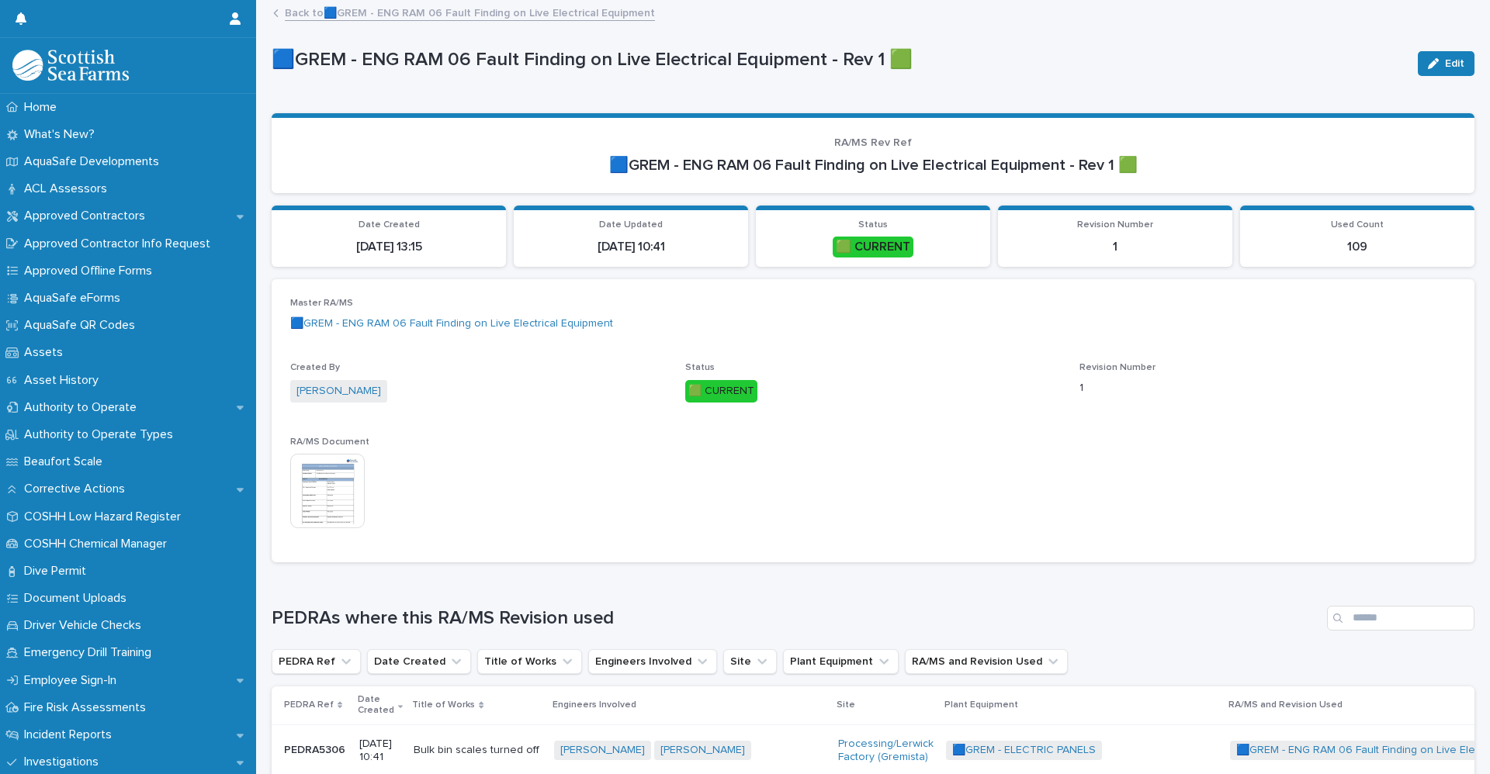
click at [324, 485] on img at bounding box center [327, 491] width 74 height 74
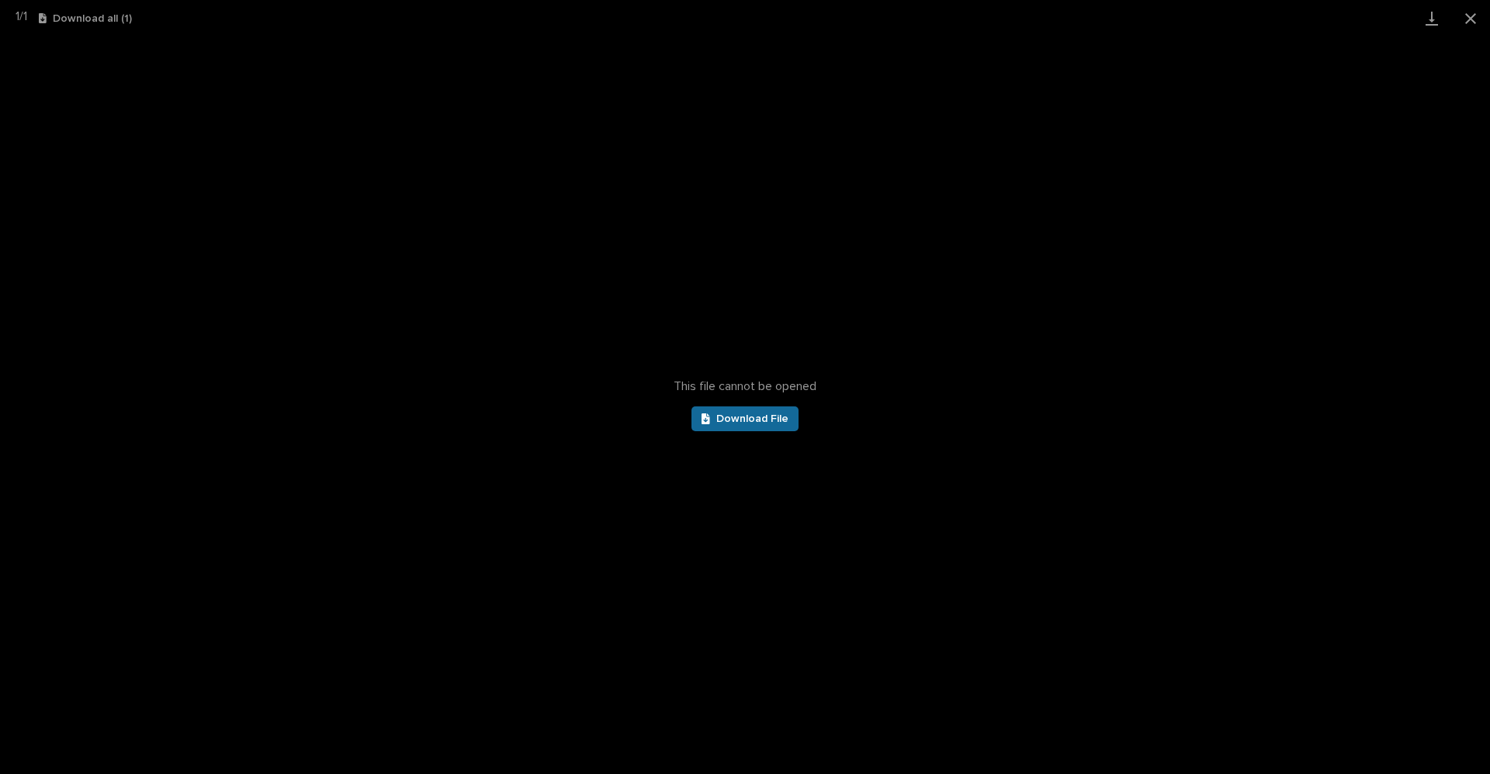
click at [757, 414] on span "Download File" at bounding box center [752, 419] width 72 height 11
click at [1467, 12] on button "Close gallery" at bounding box center [1470, 18] width 39 height 36
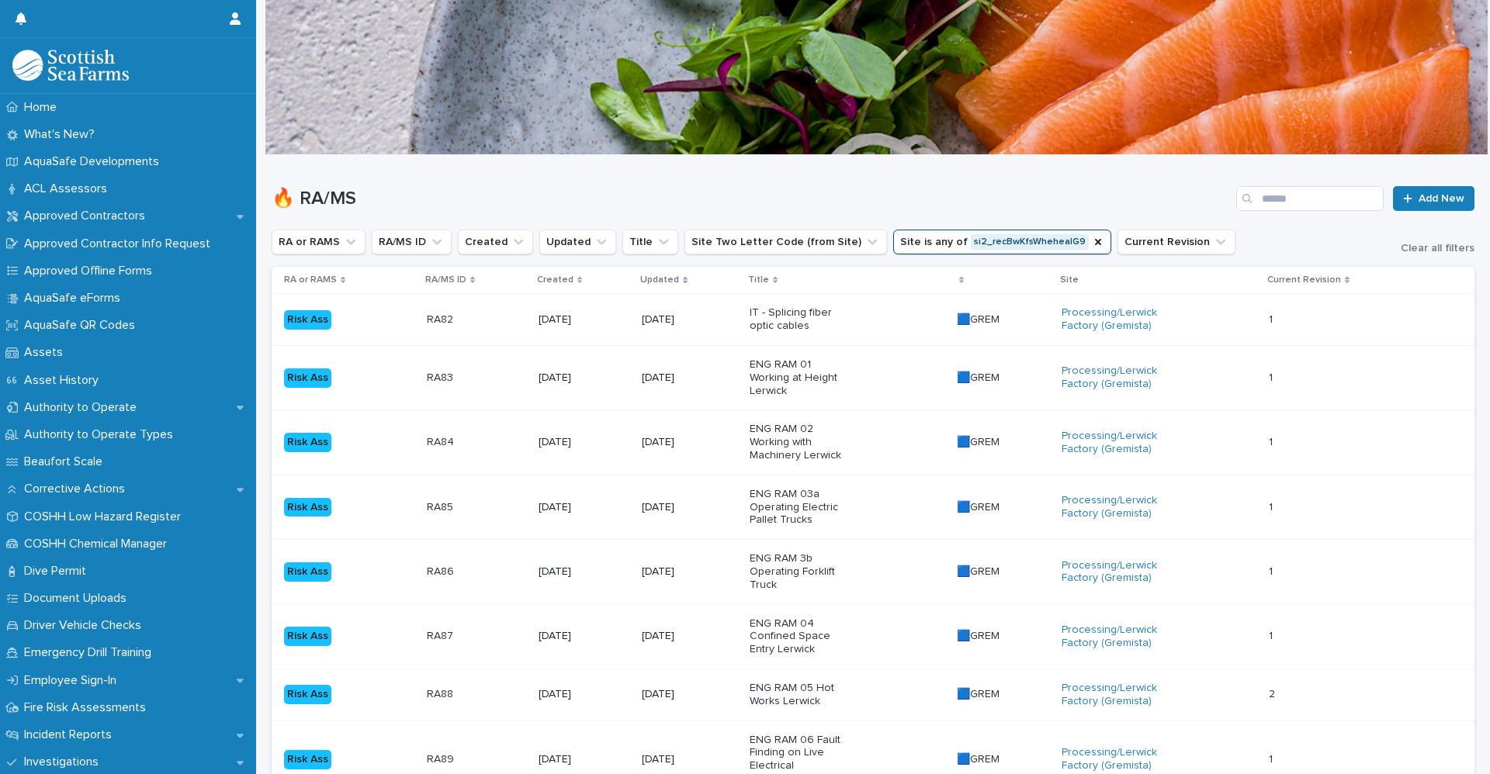
click at [1092, 247] on icon "Site" at bounding box center [1098, 242] width 12 height 12
click at [1312, 195] on input "Search" at bounding box center [1309, 198] width 147 height 25
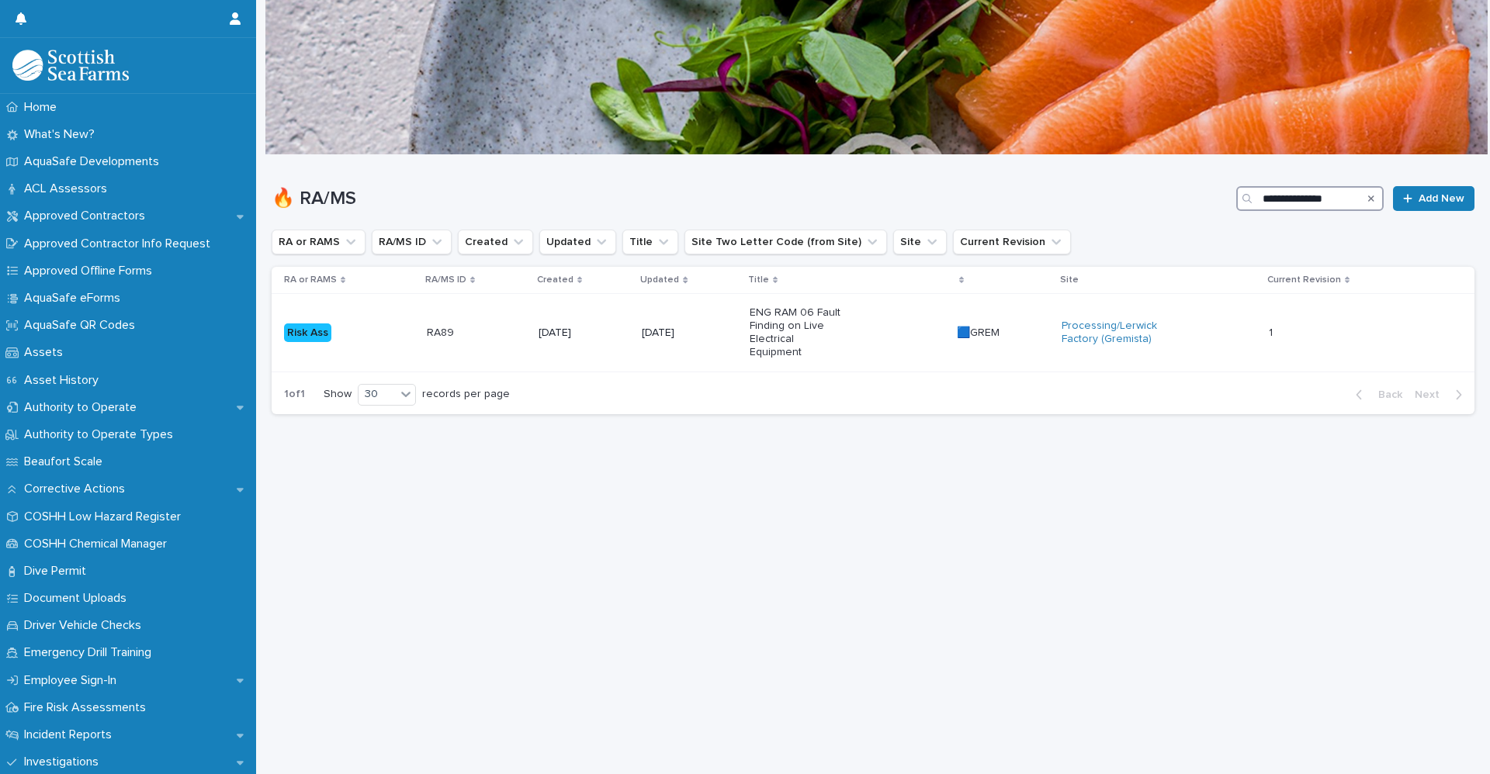
drag, startPoint x: 1275, startPoint y: 196, endPoint x: 1201, endPoint y: 202, distance: 73.9
click at [1201, 200] on div "**********" at bounding box center [873, 198] width 1203 height 25
type input "**********"
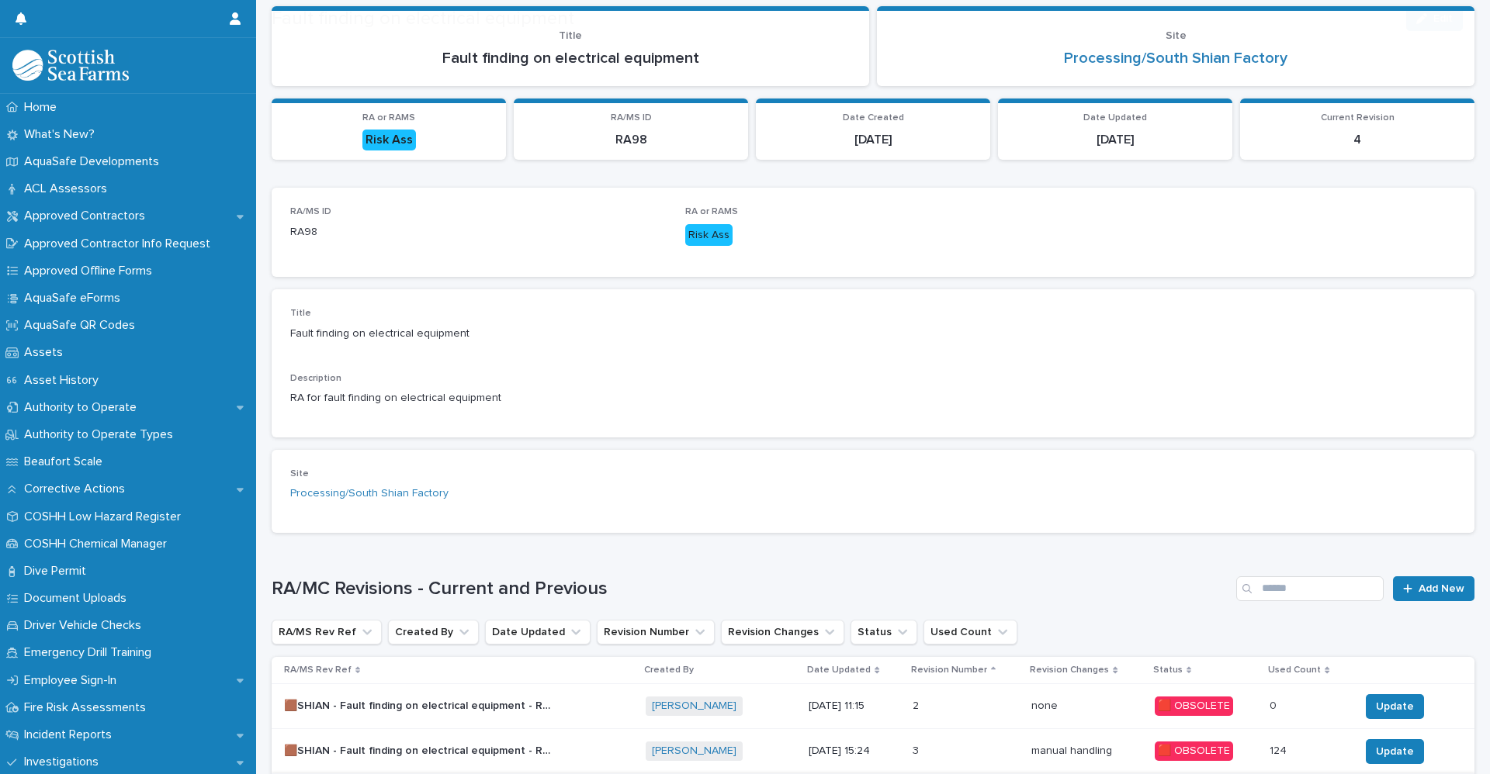
scroll to position [280, 0]
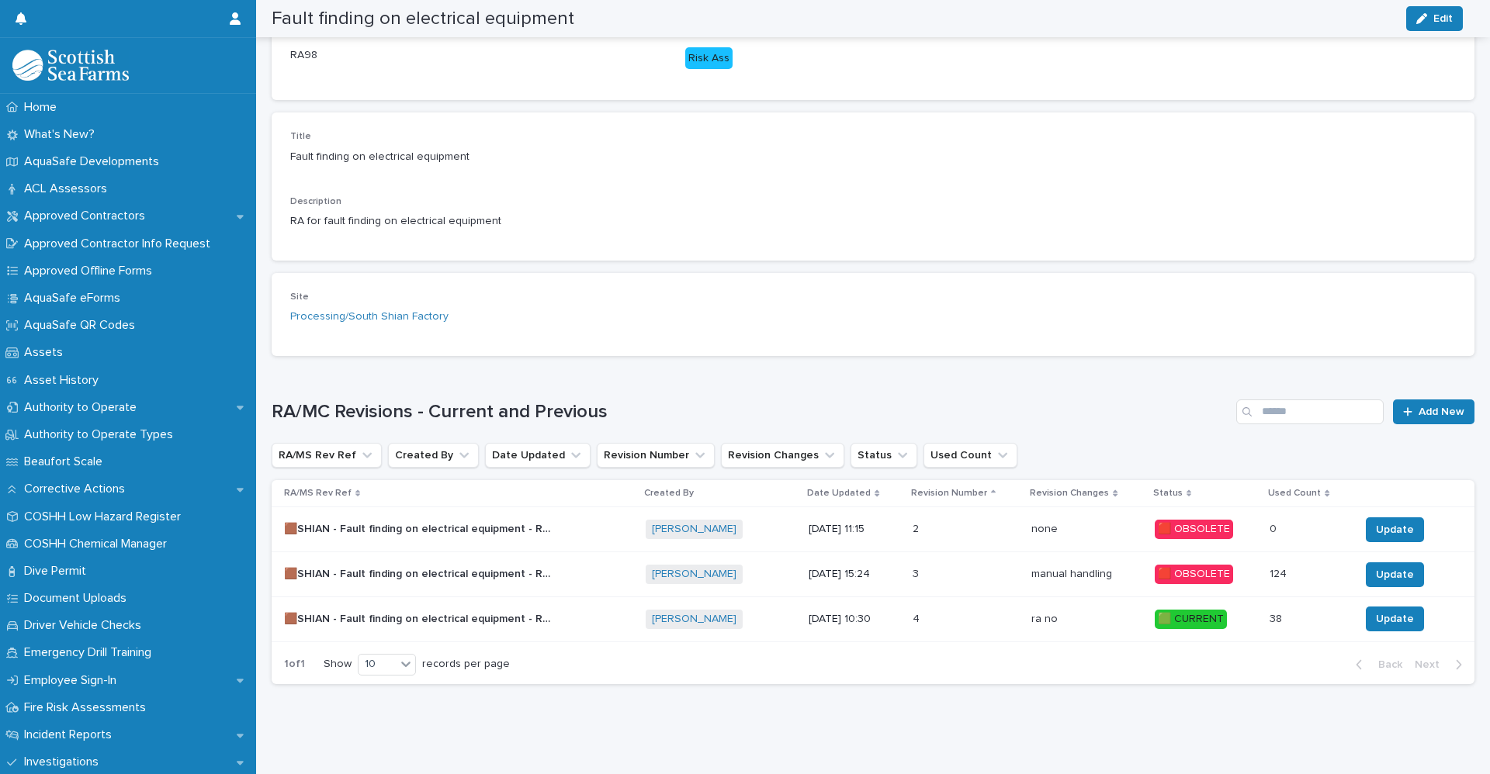
click at [590, 608] on div "🟫SHIAN - Fault finding on electrical equipment - Rev 4 🟩 🟫SHIAN - Fault finding…" at bounding box center [458, 620] width 349 height 26
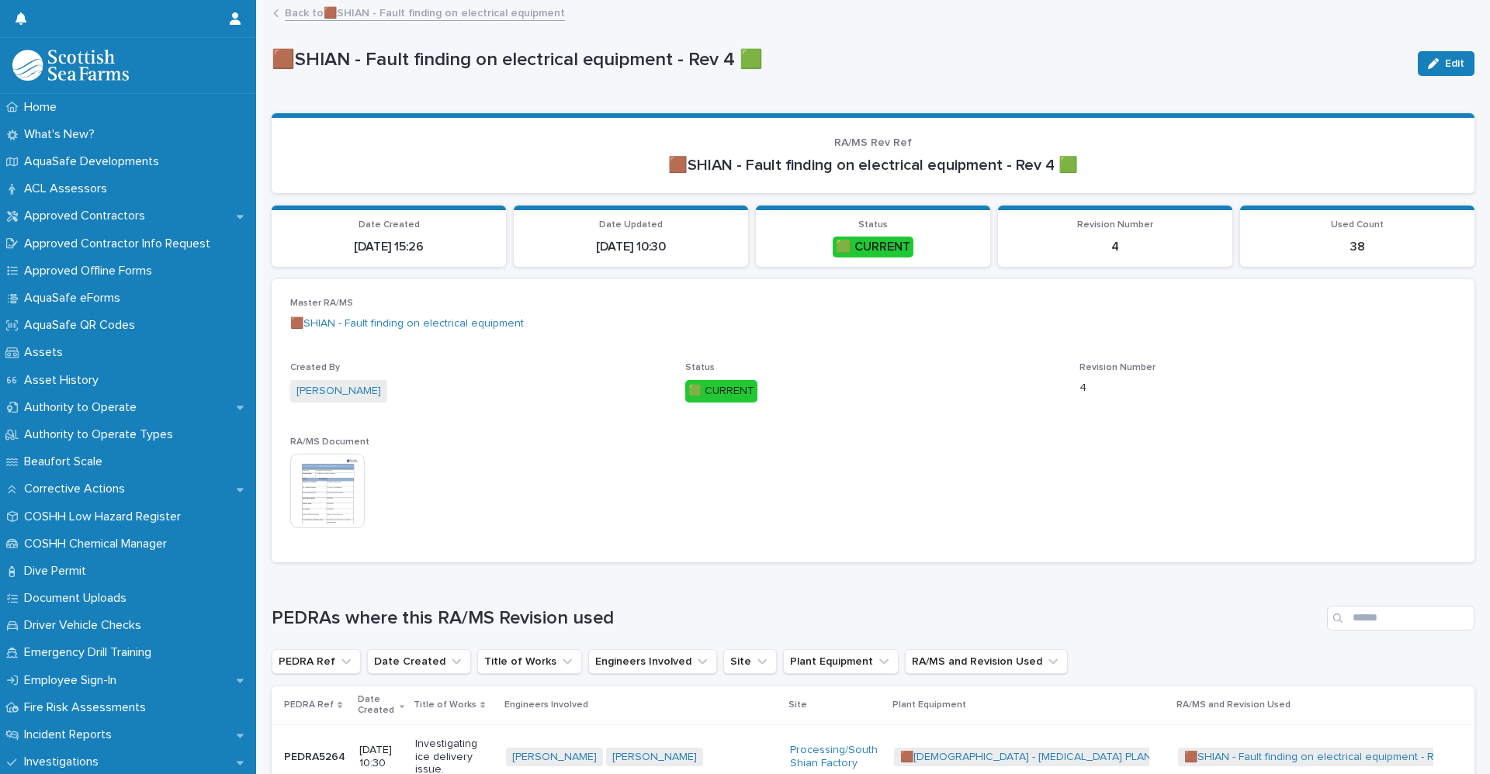
click at [317, 493] on img at bounding box center [327, 491] width 74 height 74
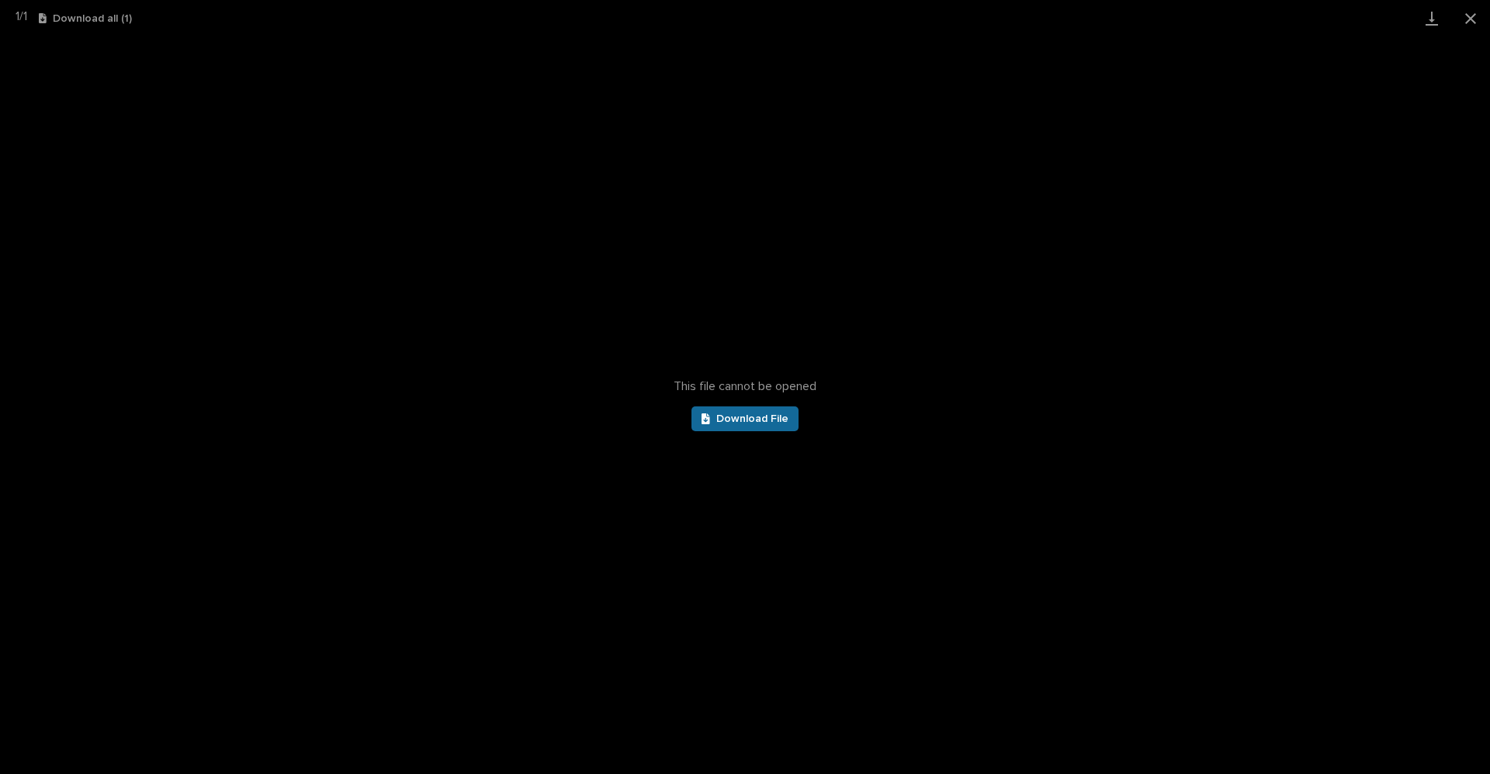
click at [732, 424] on span "Download File" at bounding box center [752, 419] width 72 height 11
click at [1465, 23] on button "Close gallery" at bounding box center [1470, 18] width 39 height 36
